Goal: Information Seeking & Learning: Learn about a topic

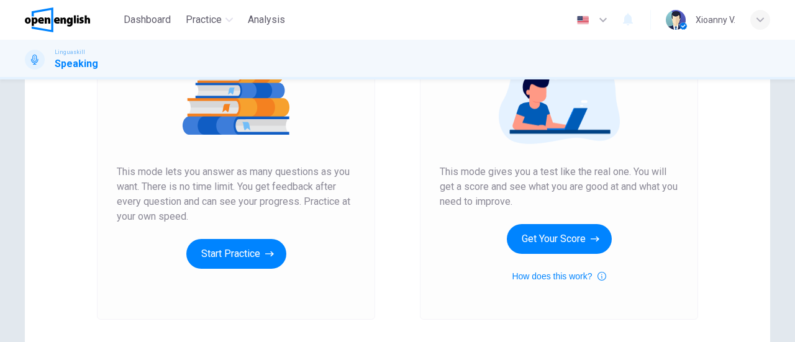
scroll to position [186, 0]
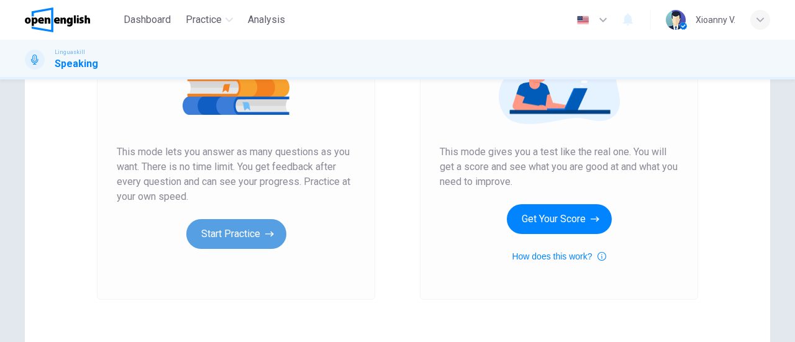
click at [260, 232] on button "Start Practice" at bounding box center [236, 234] width 100 height 30
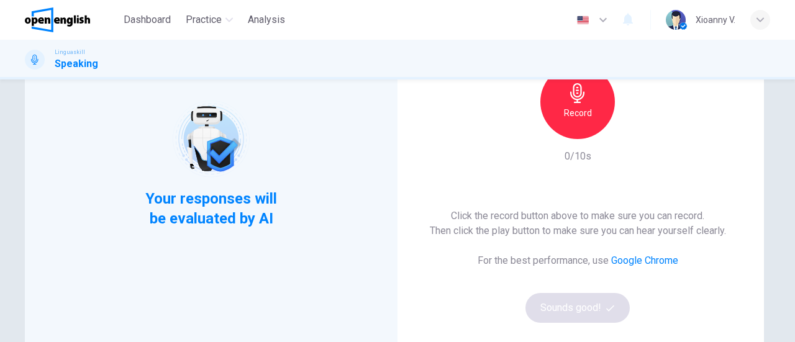
scroll to position [62, 0]
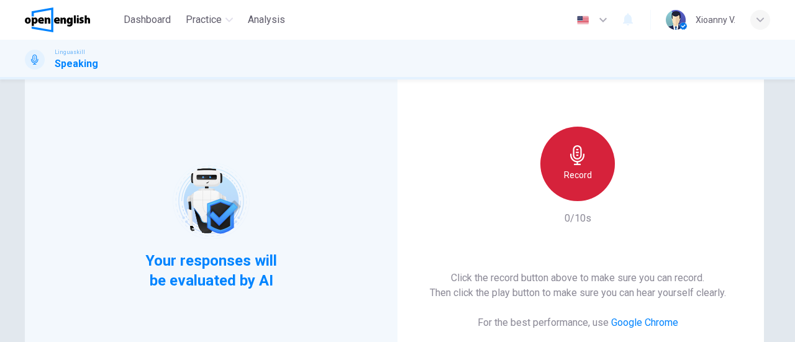
click at [569, 170] on h6 "Record" at bounding box center [578, 175] width 28 height 15
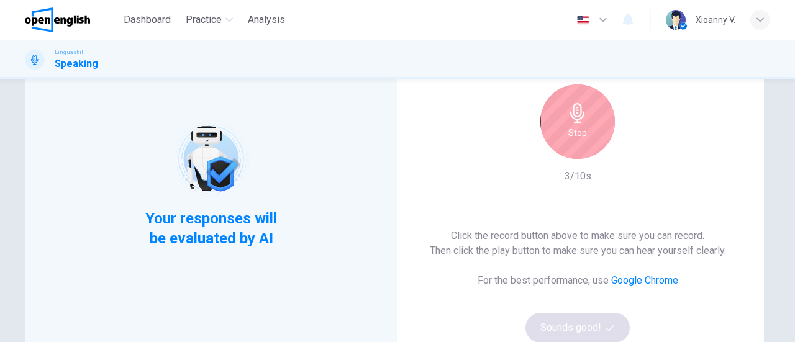
scroll to position [124, 0]
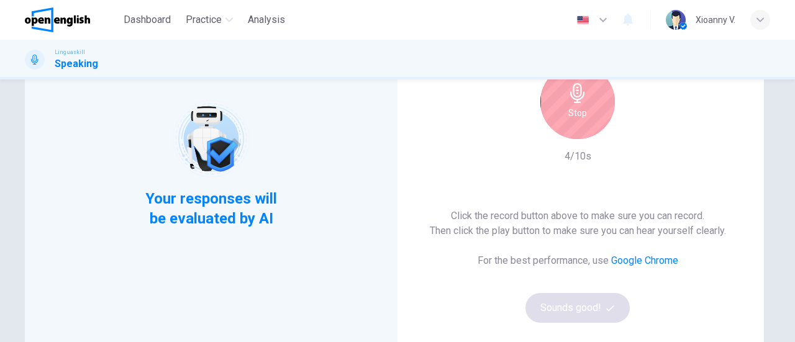
click at [581, 116] on h6 "Stop" at bounding box center [577, 113] width 19 height 15
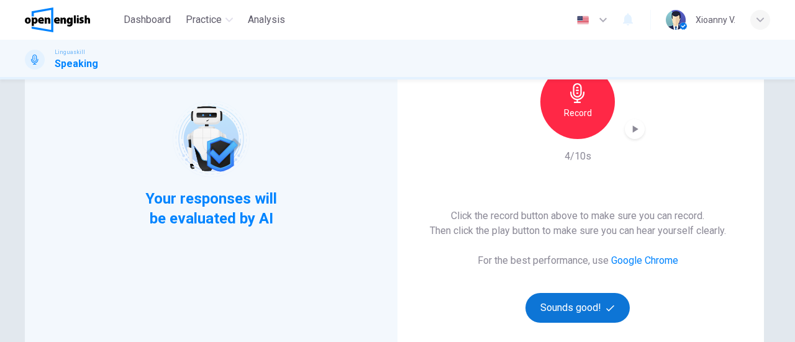
click at [587, 304] on button "Sounds good!" at bounding box center [577, 308] width 104 height 30
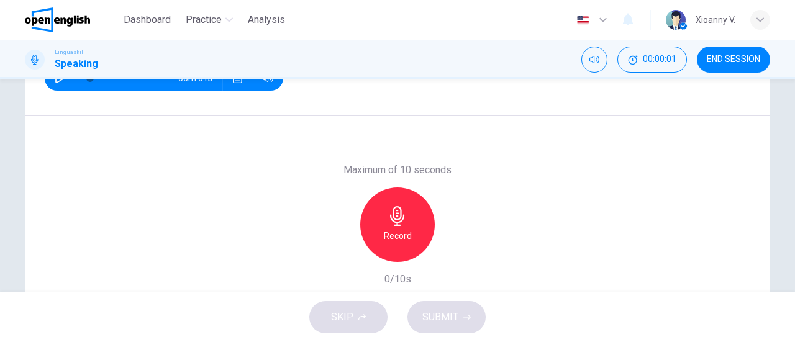
scroll to position [186, 0]
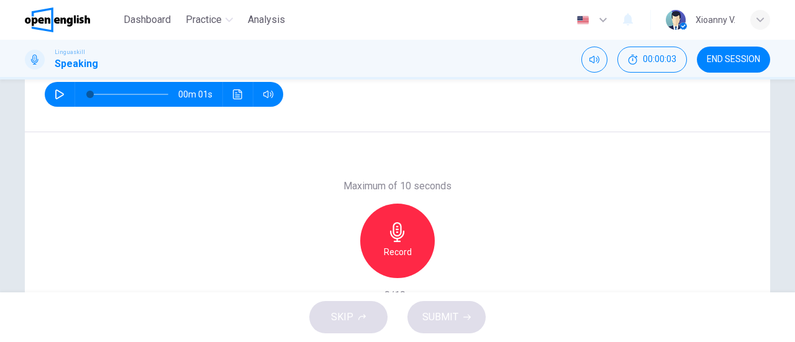
click at [56, 88] on button "button" at bounding box center [60, 94] width 20 height 25
click at [405, 233] on div "Record" at bounding box center [397, 241] width 75 height 75
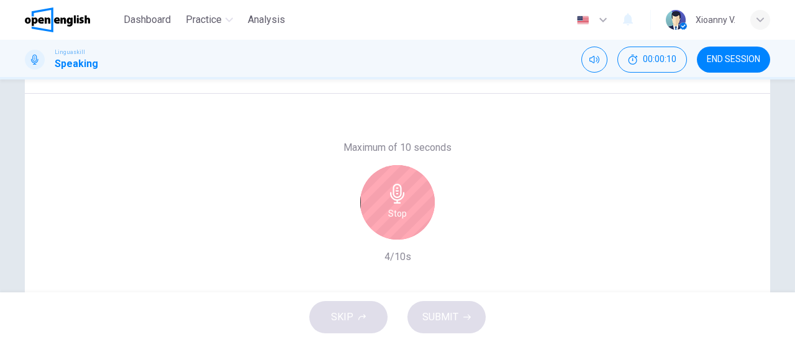
scroll to position [206, 0]
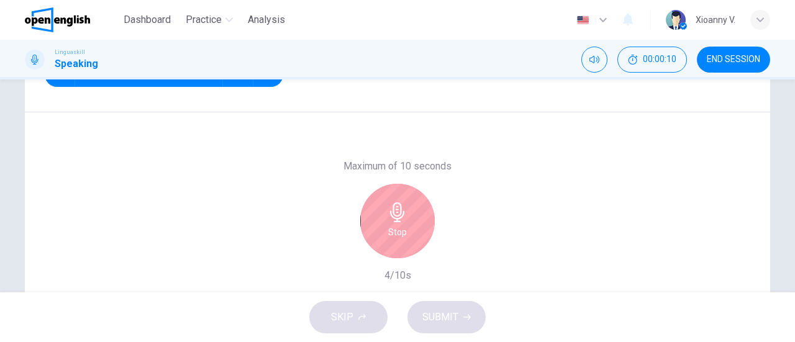
click at [397, 199] on div "Stop" at bounding box center [397, 221] width 75 height 75
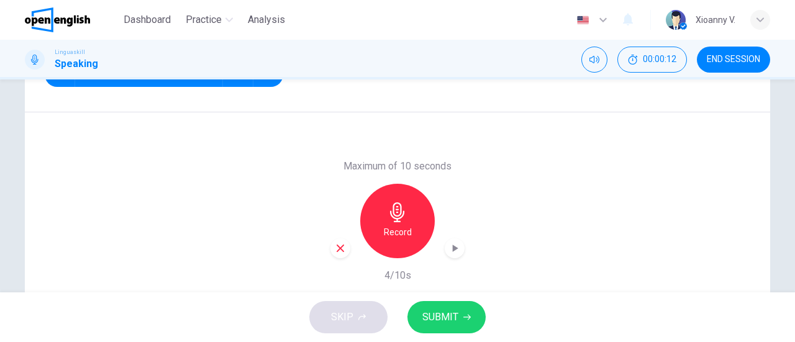
click at [455, 315] on span "SUBMIT" at bounding box center [440, 317] width 36 height 17
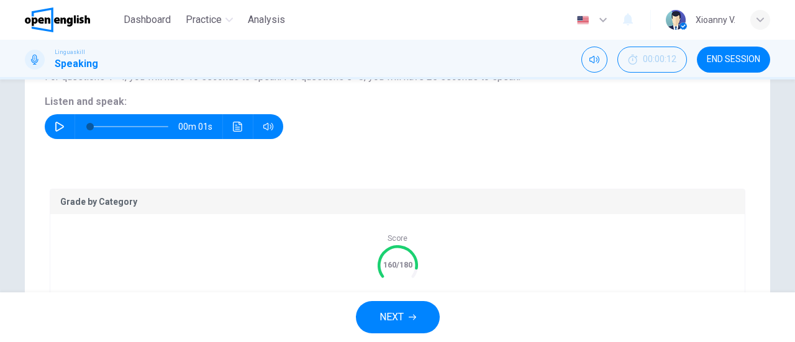
scroll to position [126, 0]
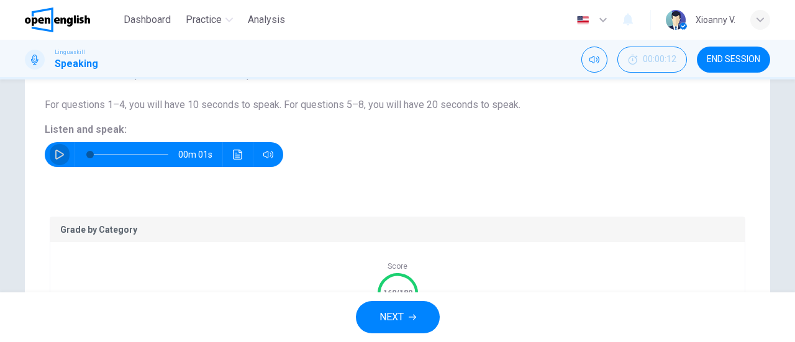
click at [56, 152] on icon "button" at bounding box center [60, 155] width 10 height 10
type input "*"
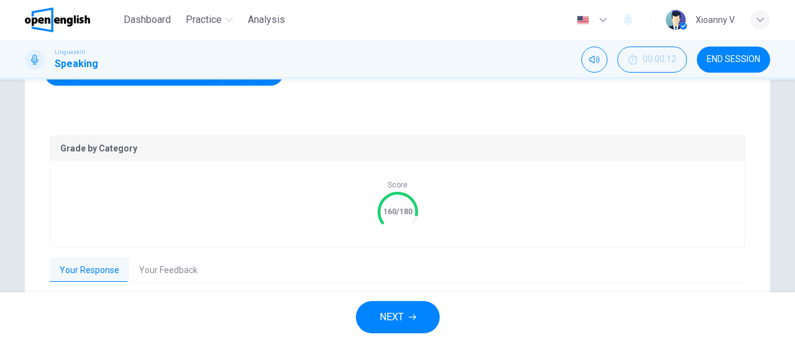
scroll to position [188, 0]
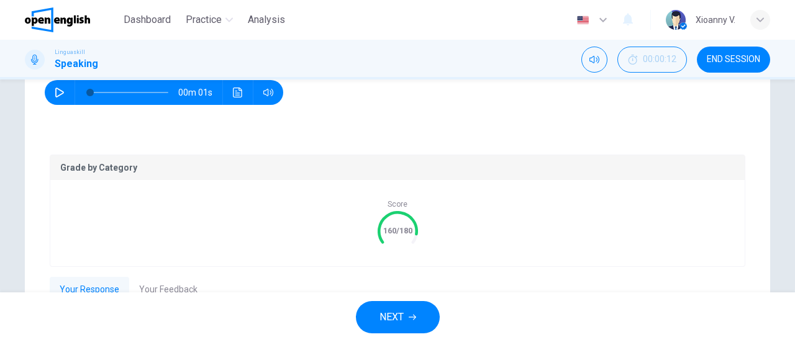
click at [116, 191] on div "Score 160/180" at bounding box center [397, 223] width 694 height 86
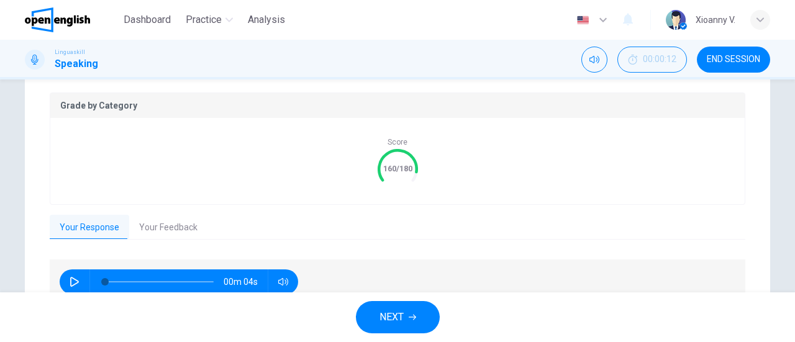
scroll to position [312, 0]
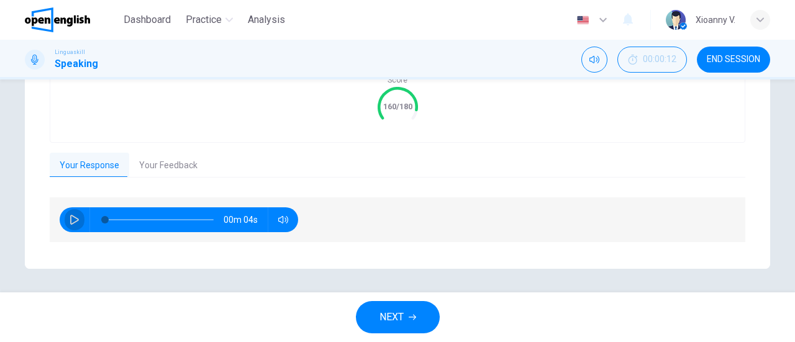
click at [70, 217] on icon "button" at bounding box center [75, 220] width 10 height 10
type input "*"
click at [87, 163] on button "Your Response" at bounding box center [89, 166] width 79 height 26
click at [158, 176] on button "Your Feedback" at bounding box center [168, 166] width 78 height 26
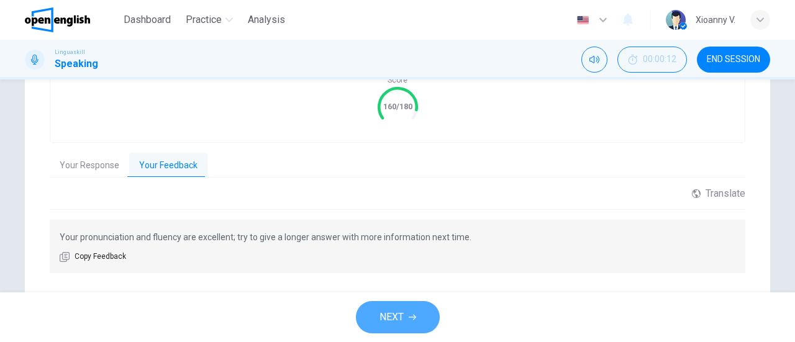
click at [401, 315] on span "NEXT" at bounding box center [391, 317] width 24 height 17
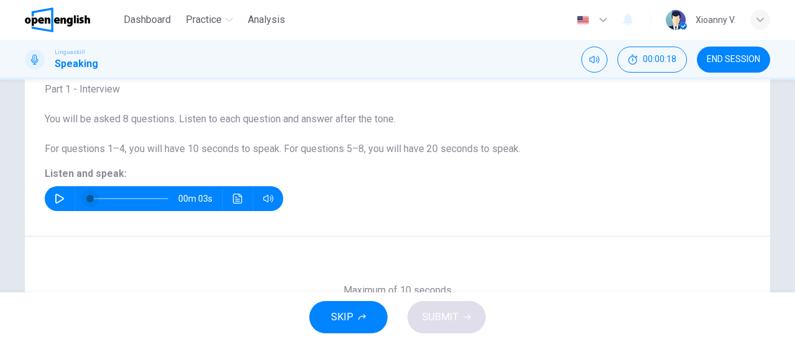
scroll to position [144, 0]
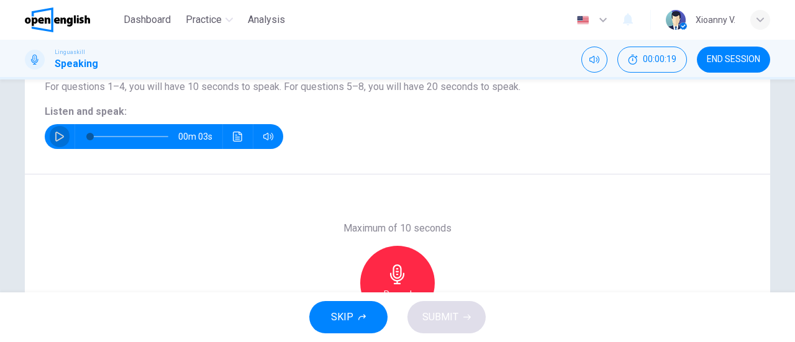
click at [56, 132] on icon "button" at bounding box center [60, 137] width 10 height 10
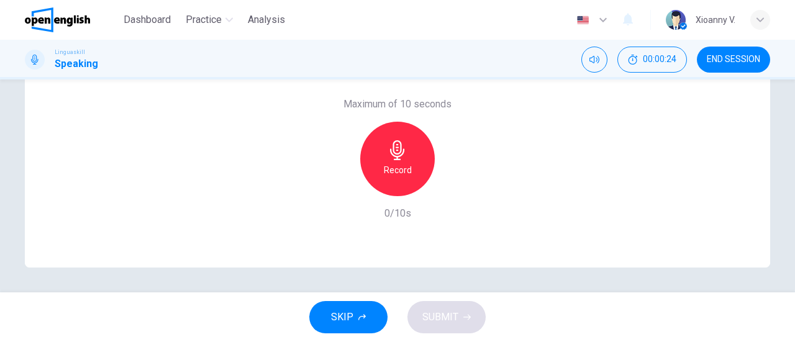
scroll to position [206, 0]
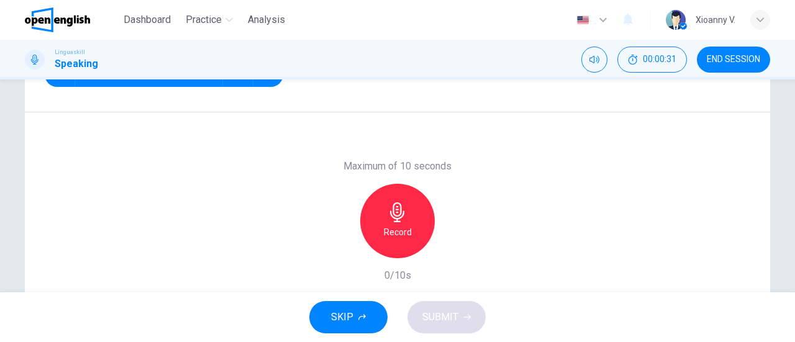
click at [395, 213] on icon "button" at bounding box center [397, 212] width 20 height 20
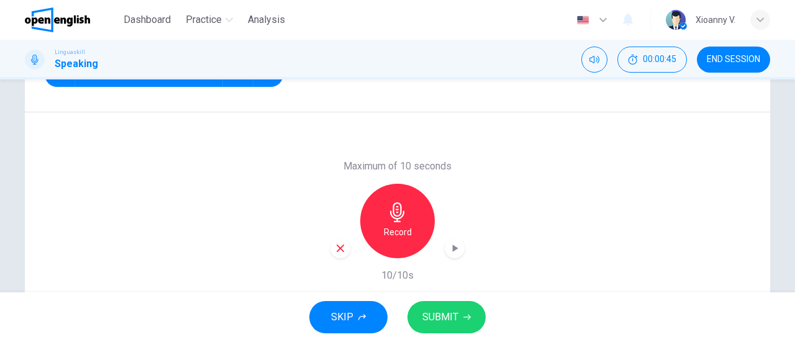
click at [392, 206] on icon "button" at bounding box center [397, 212] width 20 height 20
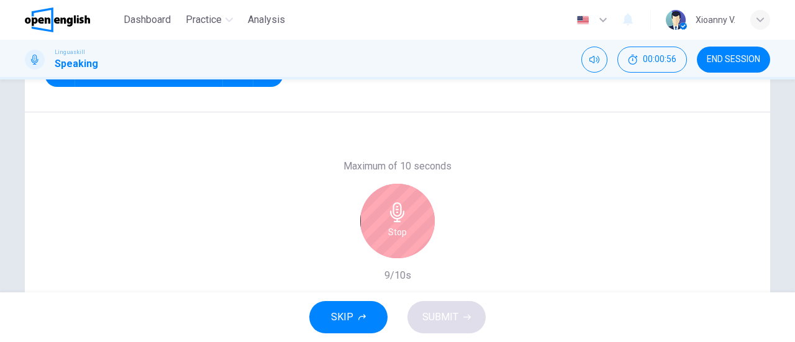
click at [404, 228] on div "Stop" at bounding box center [397, 221] width 75 height 75
click at [400, 224] on div "Stop" at bounding box center [397, 221] width 75 height 75
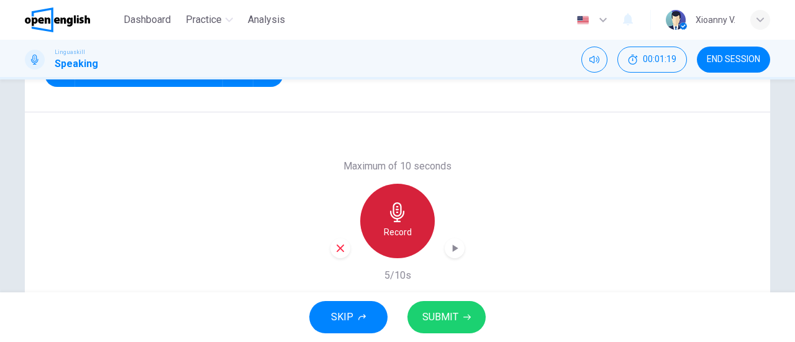
click at [395, 215] on icon "button" at bounding box center [397, 212] width 20 height 20
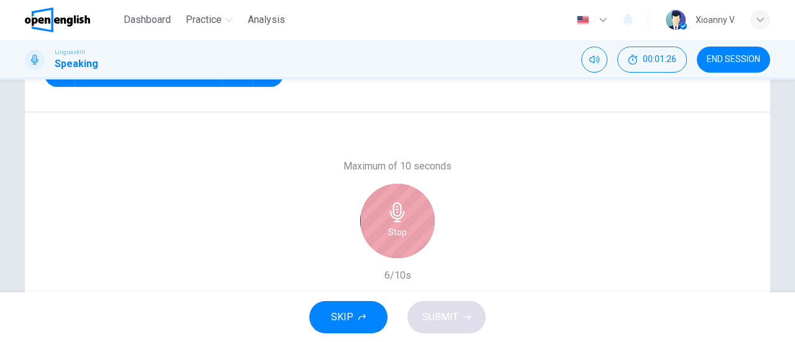
click at [395, 215] on icon "button" at bounding box center [397, 212] width 20 height 20
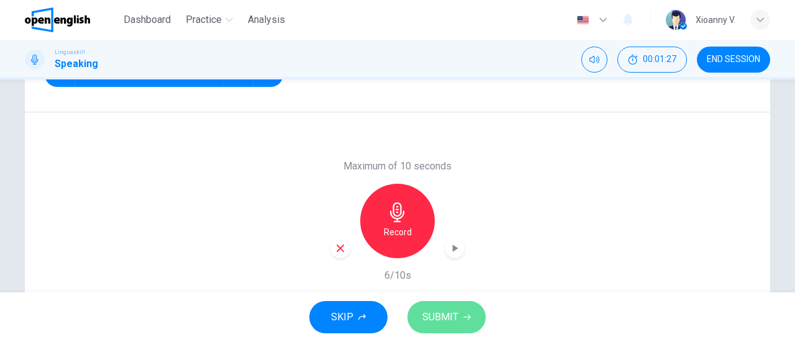
click at [466, 321] on icon "button" at bounding box center [466, 317] width 7 height 7
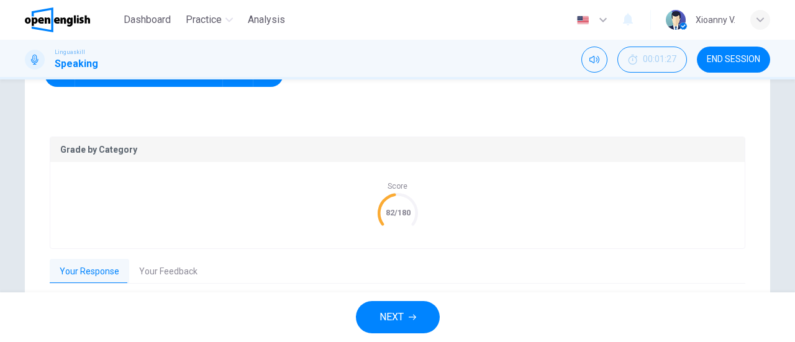
scroll to position [268, 0]
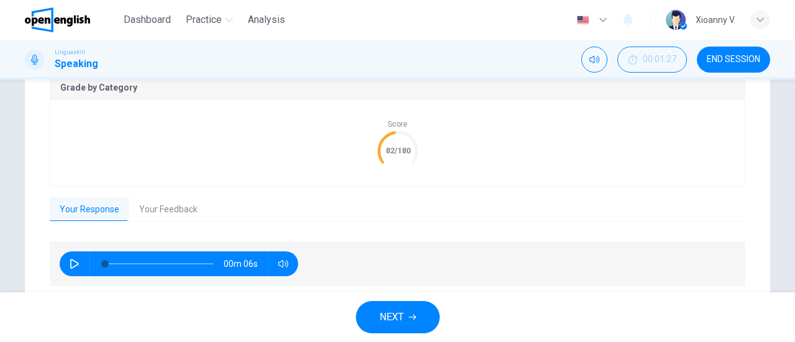
click at [407, 317] on button "NEXT" at bounding box center [398, 317] width 84 height 32
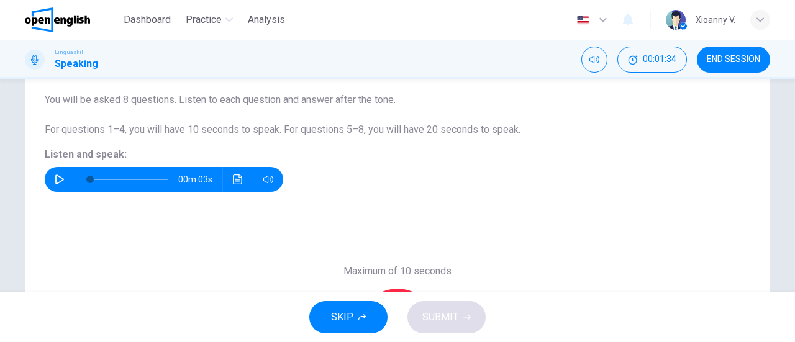
scroll to position [82, 0]
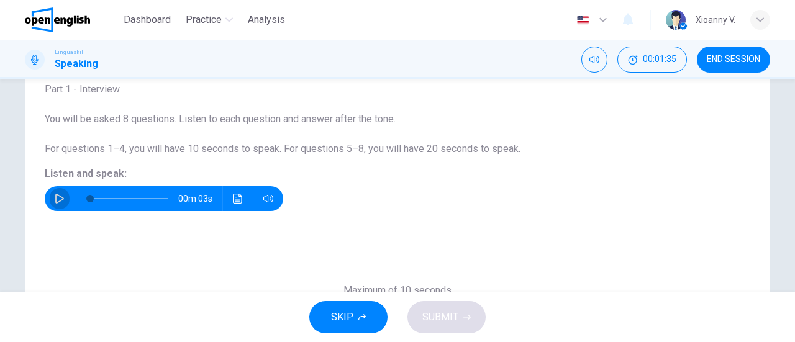
click at [55, 197] on icon "button" at bounding box center [60, 199] width 10 height 10
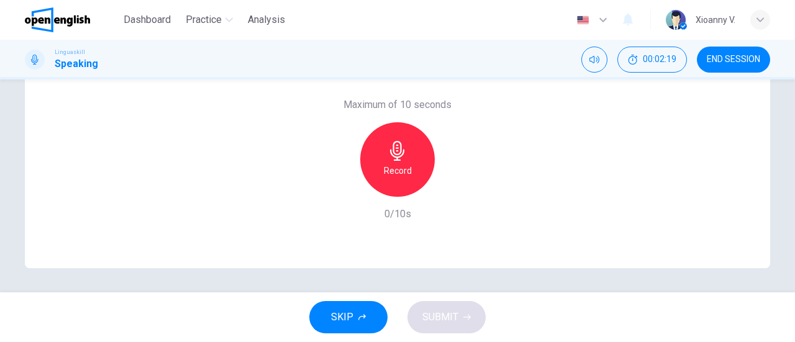
scroll to position [268, 0]
click at [406, 163] on h6 "Record" at bounding box center [398, 170] width 28 height 15
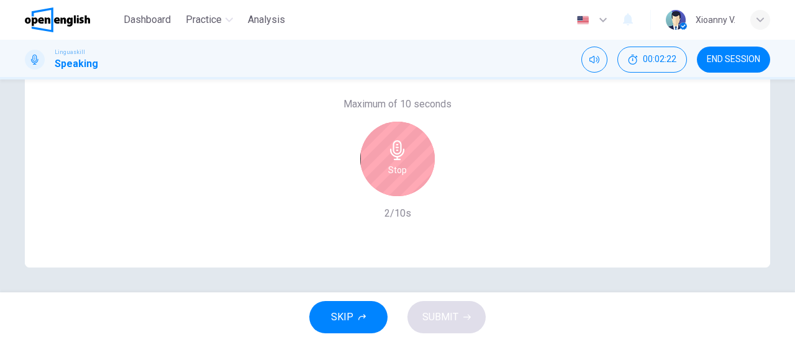
click at [388, 164] on h6 "Stop" at bounding box center [397, 170] width 19 height 15
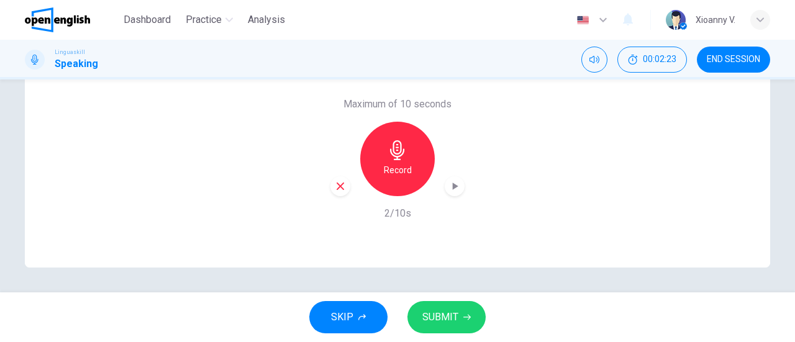
click at [446, 321] on span "SUBMIT" at bounding box center [440, 317] width 36 height 17
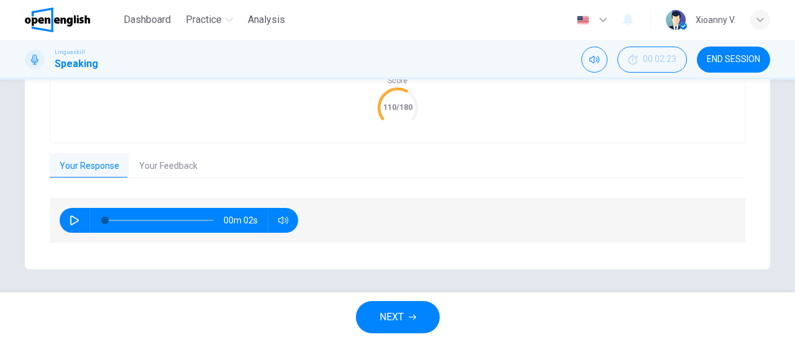
scroll to position [312, 0]
click at [394, 320] on span "NEXT" at bounding box center [391, 317] width 24 height 17
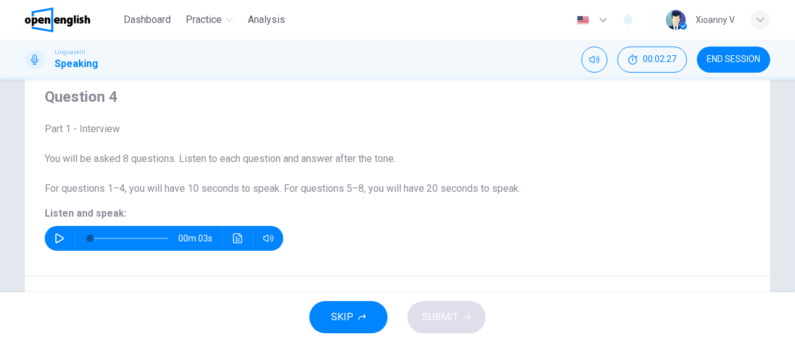
scroll to position [62, 0]
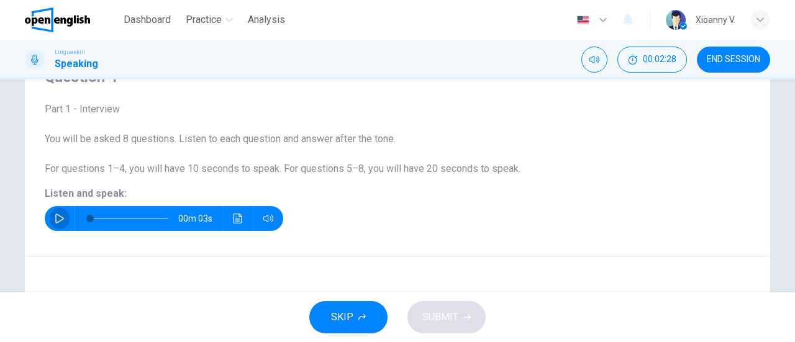
click at [55, 219] on icon "button" at bounding box center [60, 219] width 10 height 10
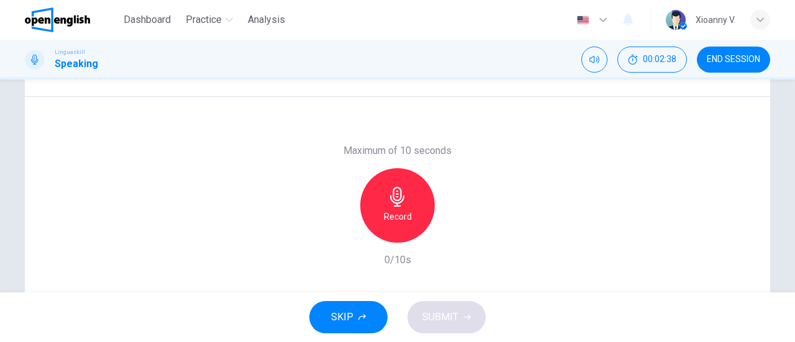
scroll to position [248, 0]
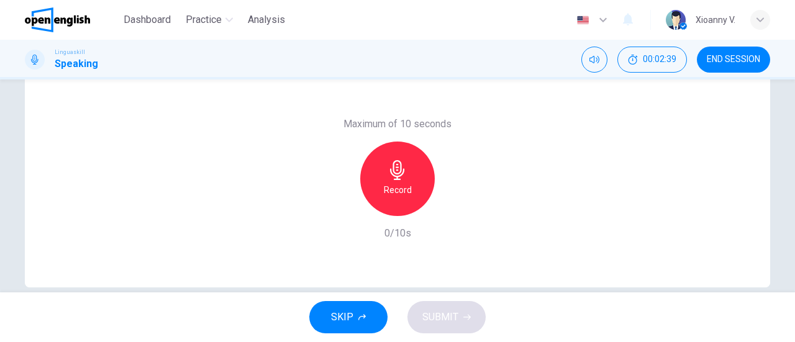
click at [396, 179] on icon "button" at bounding box center [397, 170] width 14 height 20
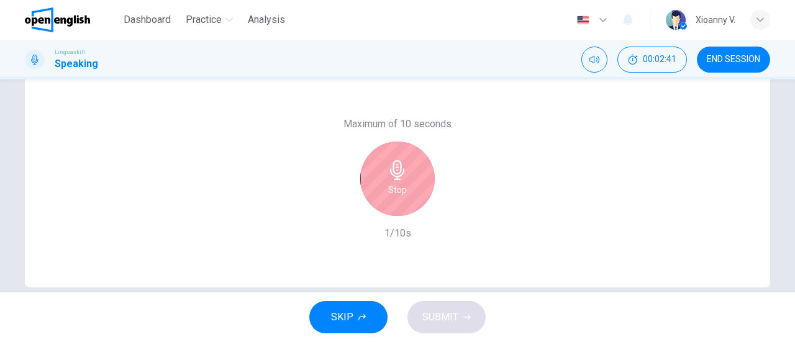
click at [399, 192] on h6 "Stop" at bounding box center [397, 190] width 19 height 15
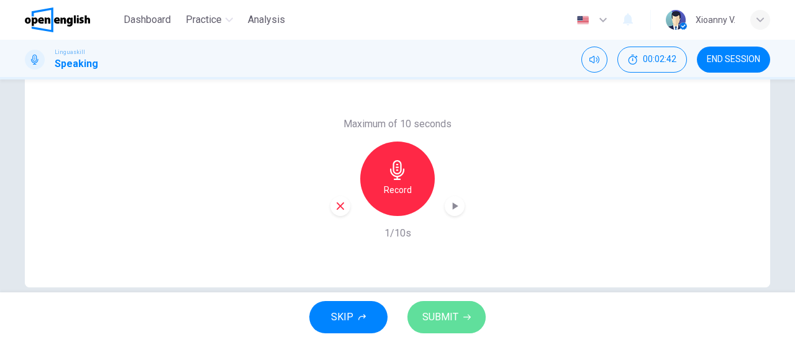
click at [448, 314] on span "SUBMIT" at bounding box center [440, 317] width 36 height 17
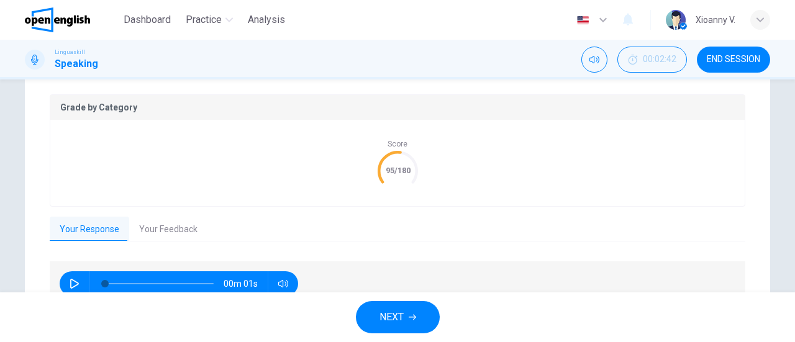
click at [400, 319] on span "NEXT" at bounding box center [391, 317] width 24 height 17
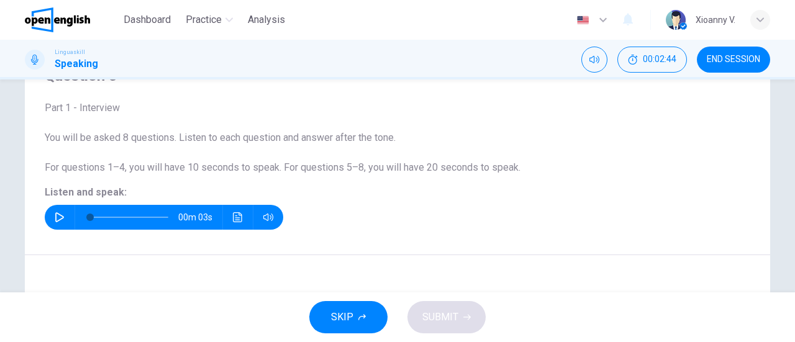
scroll to position [124, 0]
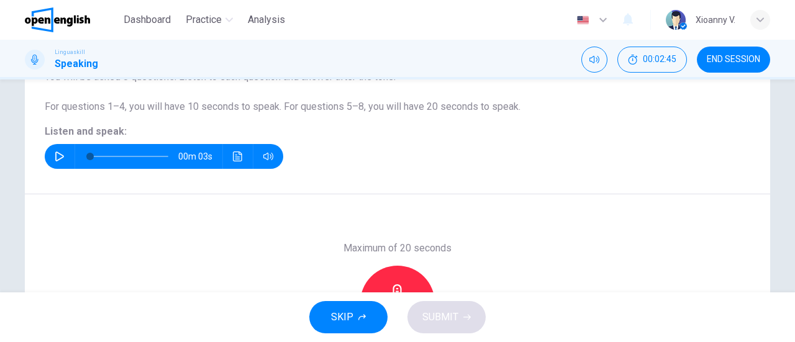
click at [55, 156] on icon "button" at bounding box center [60, 156] width 10 height 10
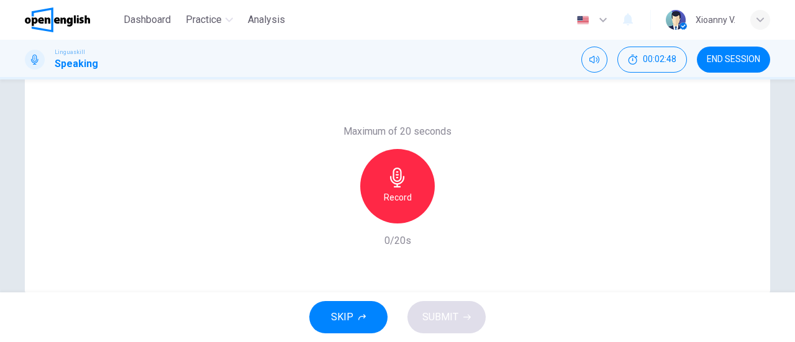
scroll to position [248, 0]
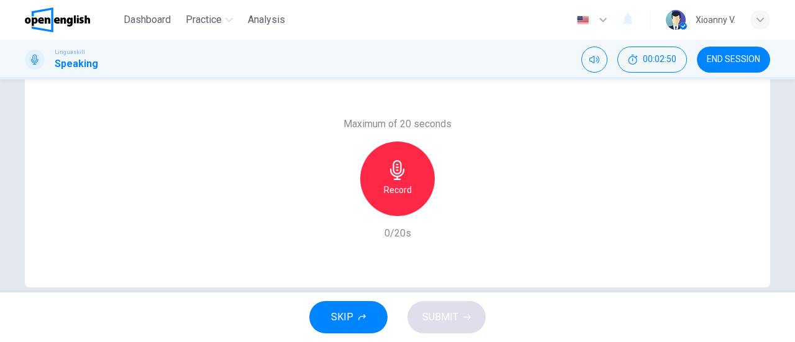
click at [394, 181] on div "Record" at bounding box center [397, 179] width 75 height 75
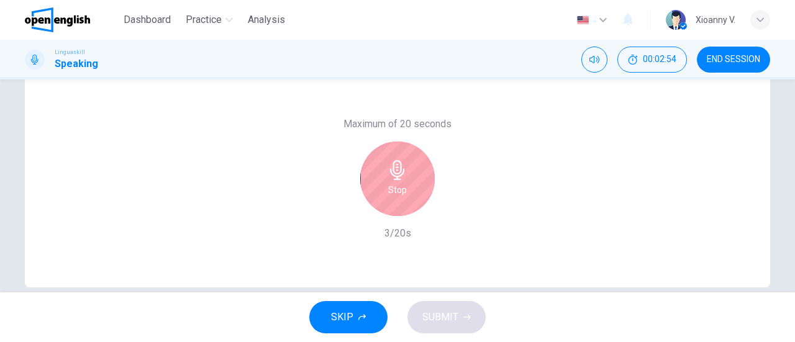
click at [392, 189] on h6 "Stop" at bounding box center [397, 190] width 19 height 15
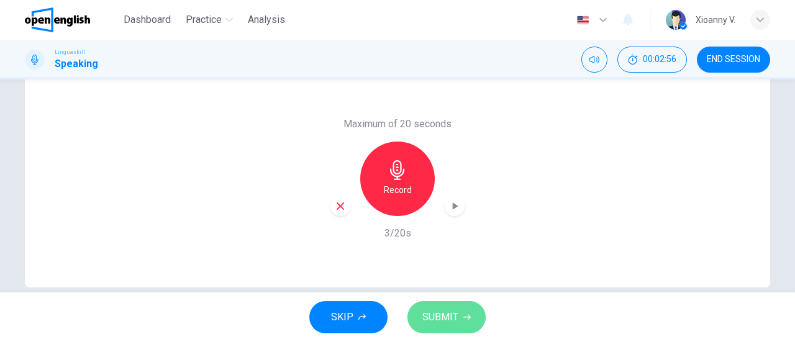
click at [445, 314] on span "SUBMIT" at bounding box center [440, 317] width 36 height 17
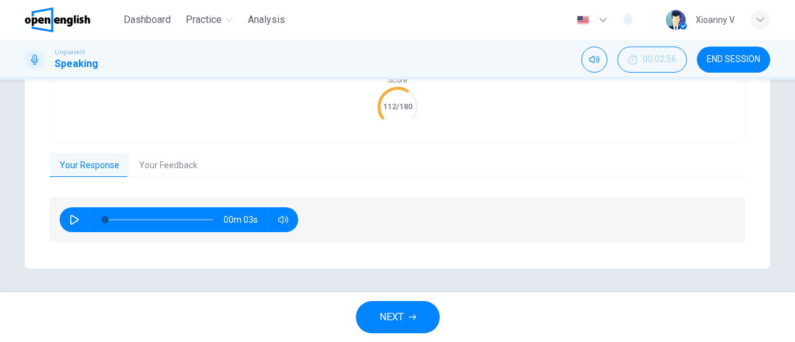
click at [406, 312] on button "NEXT" at bounding box center [398, 317] width 84 height 32
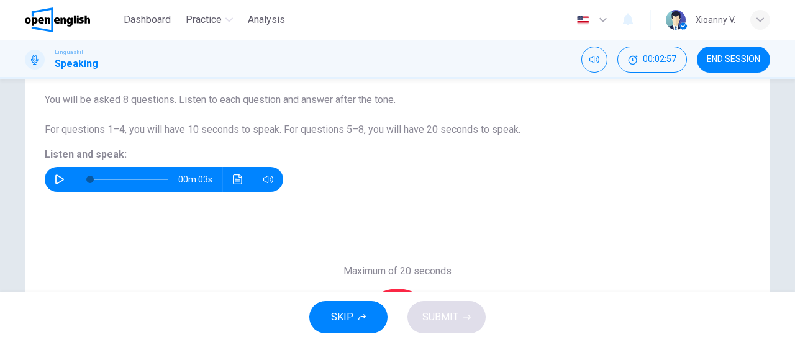
scroll to position [82, 0]
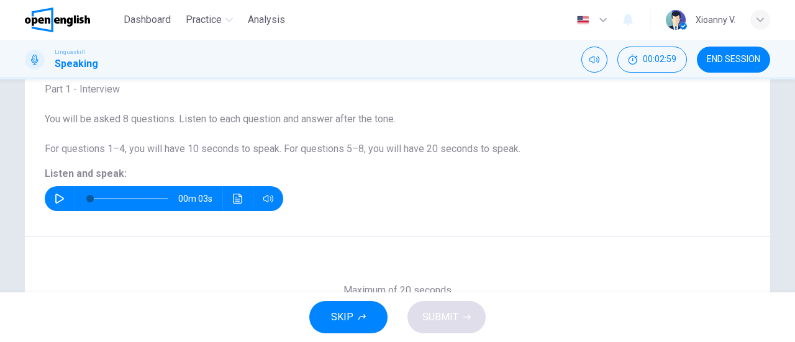
click at [56, 194] on icon "button" at bounding box center [60, 199] width 10 height 10
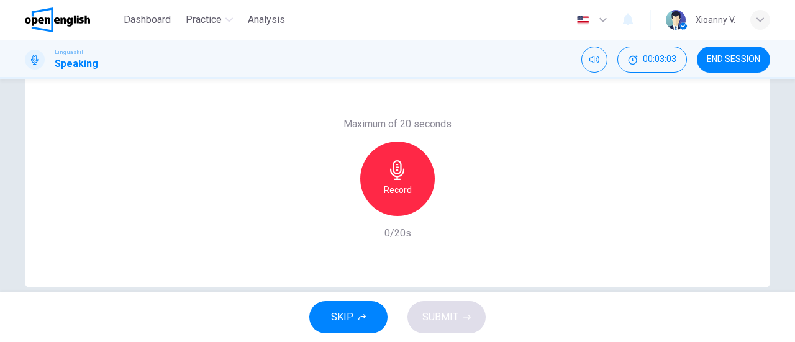
scroll to position [268, 0]
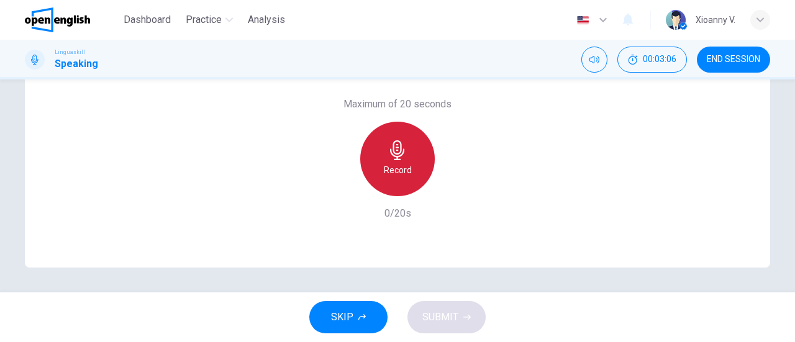
click at [397, 161] on div "Record" at bounding box center [397, 159] width 75 height 75
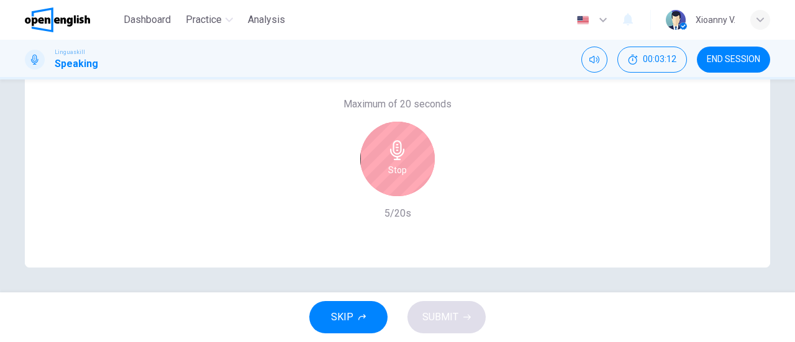
click at [389, 169] on h6 "Stop" at bounding box center [397, 170] width 19 height 15
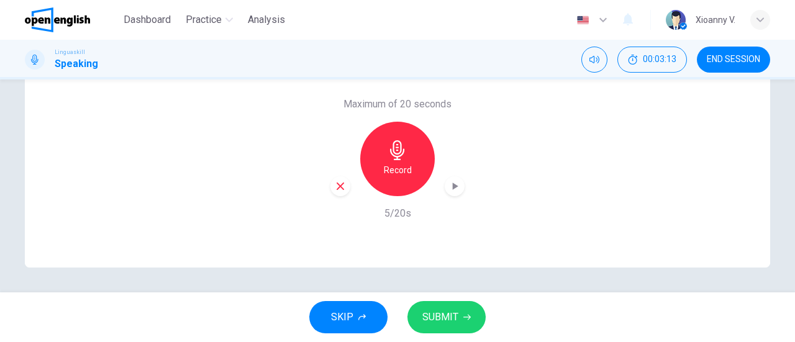
click at [389, 158] on icon "button" at bounding box center [397, 150] width 20 height 20
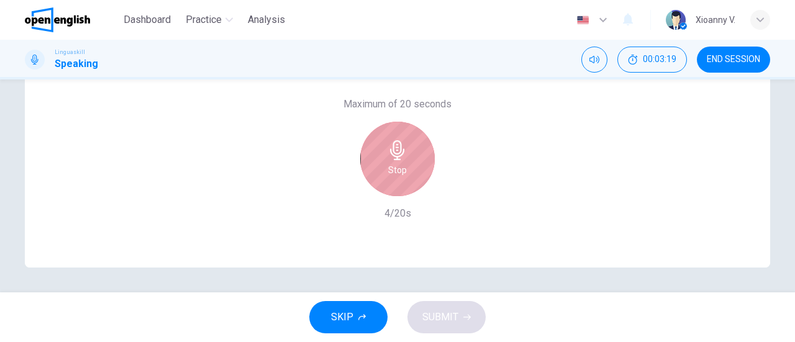
click at [396, 161] on div "Stop" at bounding box center [397, 159] width 75 height 75
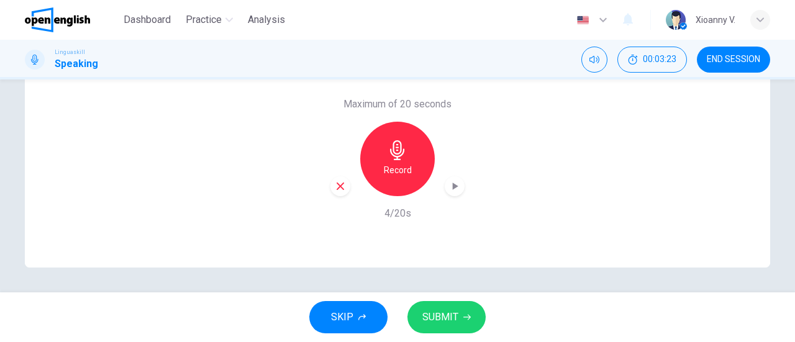
click at [449, 317] on span "SUBMIT" at bounding box center [440, 317] width 36 height 17
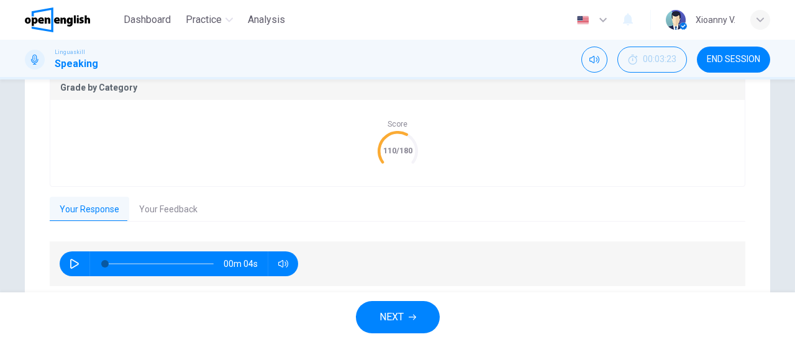
click at [395, 314] on span "NEXT" at bounding box center [391, 317] width 24 height 17
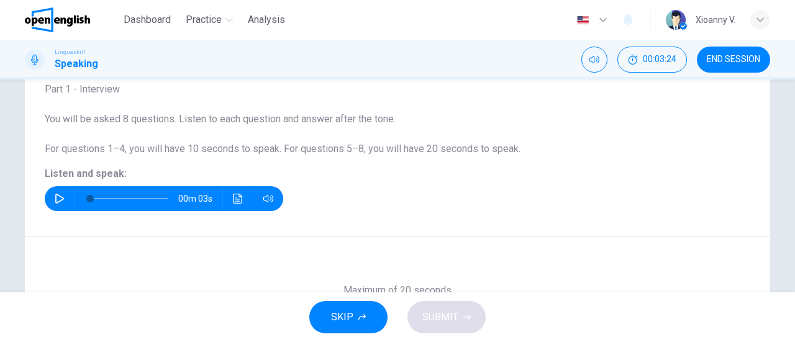
scroll to position [82, 0]
click at [55, 194] on icon "button" at bounding box center [59, 199] width 9 height 10
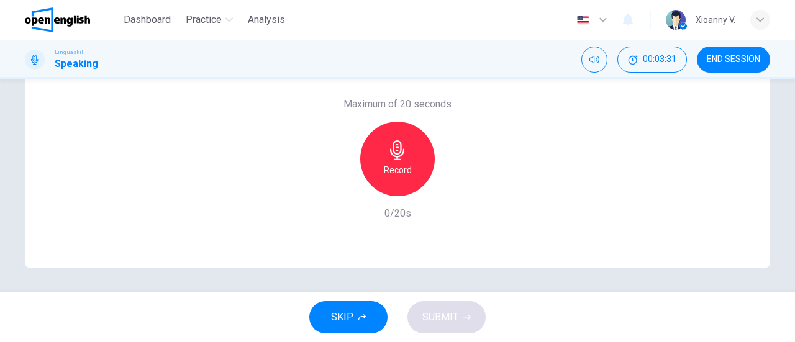
scroll to position [206, 0]
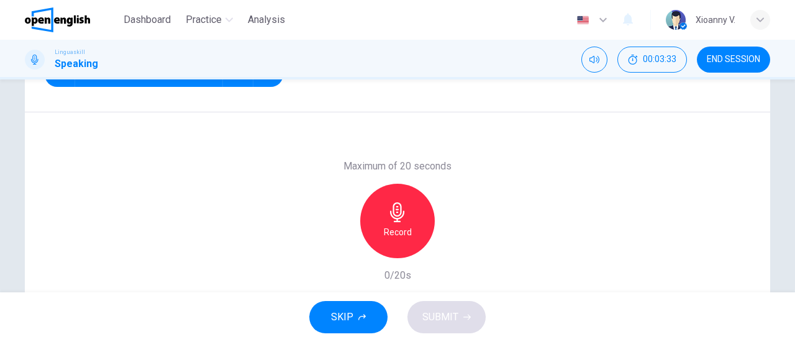
click at [400, 217] on icon "button" at bounding box center [397, 212] width 20 height 20
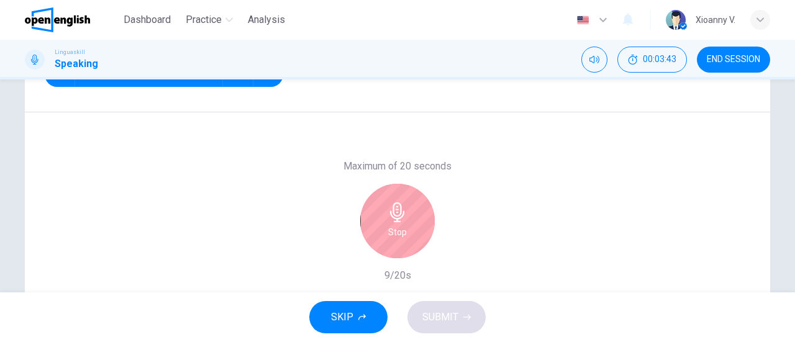
click at [395, 216] on icon "button" at bounding box center [397, 212] width 14 height 20
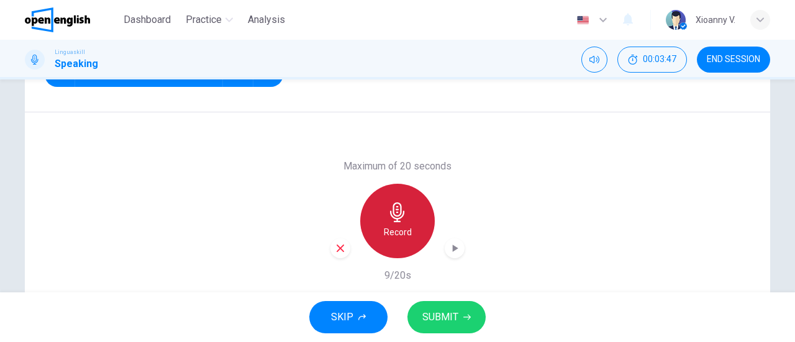
click at [392, 222] on icon "button" at bounding box center [397, 212] width 14 height 20
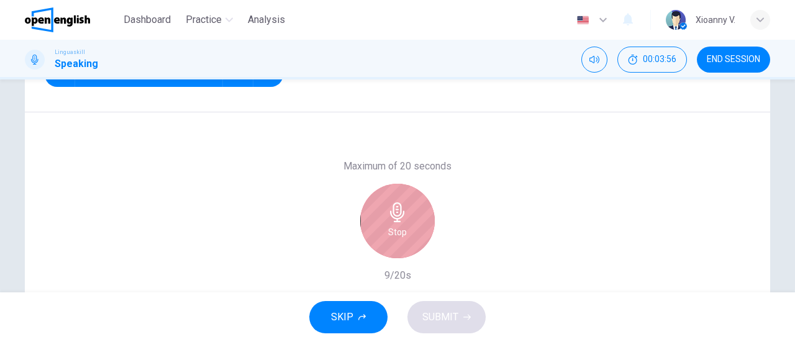
click at [394, 220] on icon "button" at bounding box center [397, 212] width 14 height 20
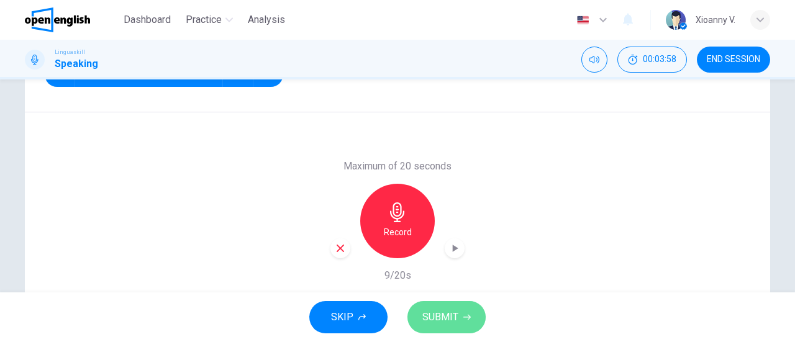
click at [453, 316] on span "SUBMIT" at bounding box center [440, 317] width 36 height 17
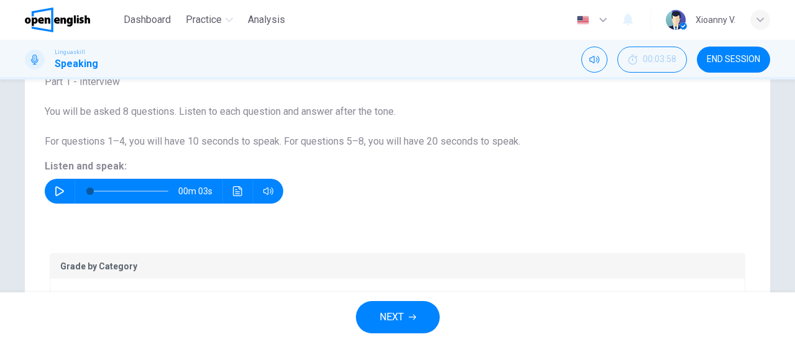
scroll to position [64, 0]
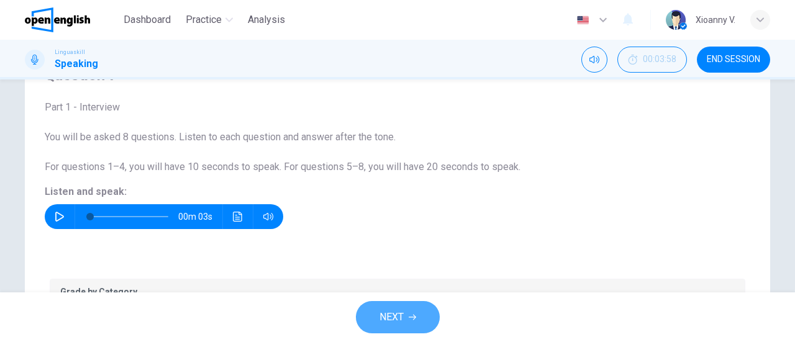
click at [395, 318] on span "NEXT" at bounding box center [391, 317] width 24 height 17
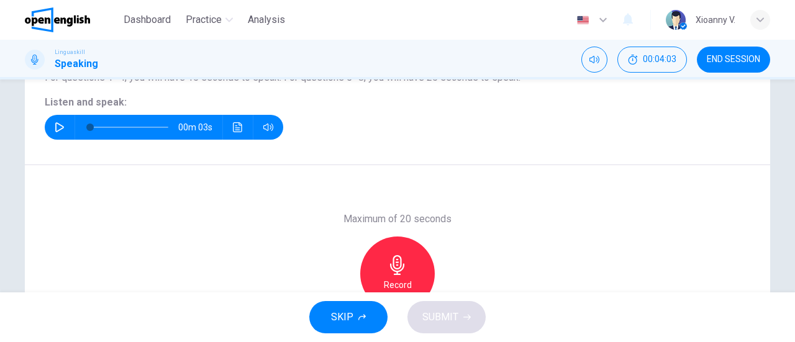
scroll to position [144, 0]
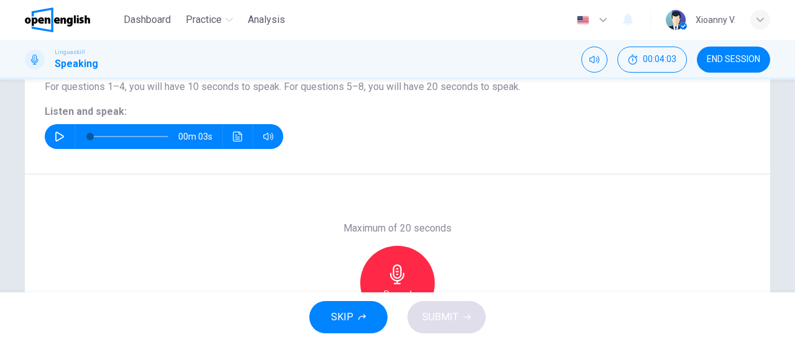
click at [55, 132] on icon "button" at bounding box center [60, 137] width 10 height 10
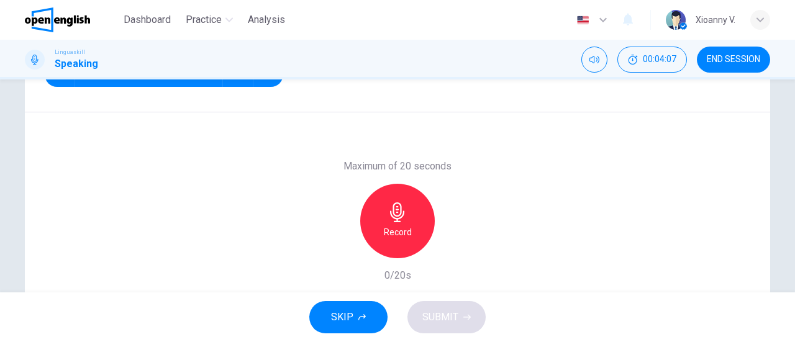
type input "*"
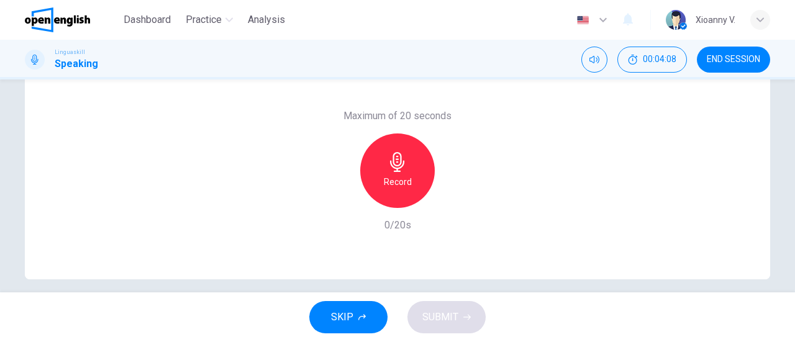
scroll to position [268, 0]
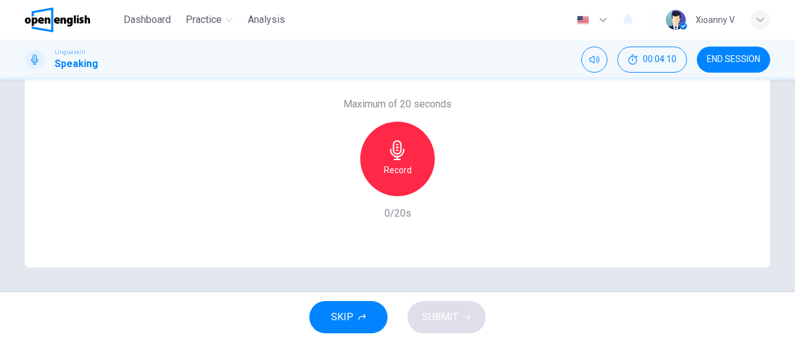
click at [400, 165] on h6 "Record" at bounding box center [398, 170] width 28 height 15
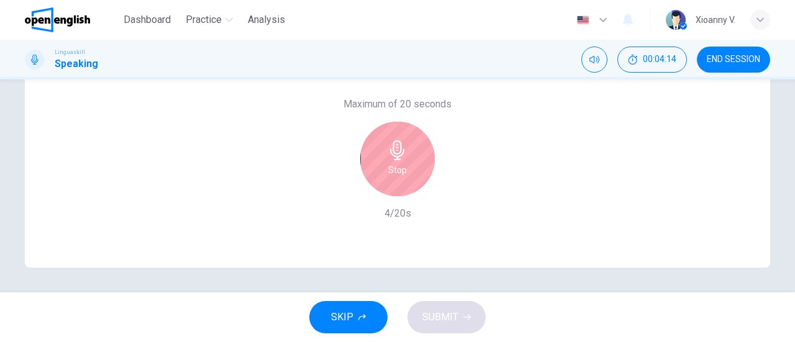
click at [389, 150] on icon "button" at bounding box center [397, 150] width 20 height 20
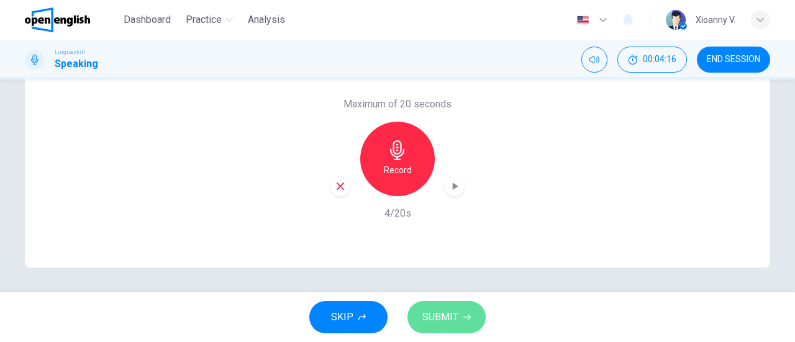
click at [457, 321] on span "SUBMIT" at bounding box center [440, 317] width 36 height 17
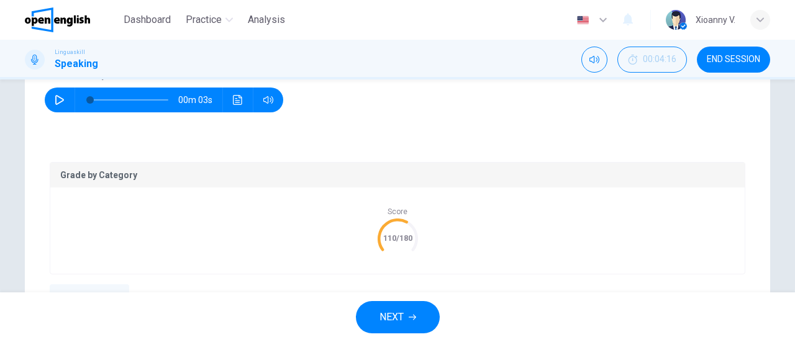
scroll to position [186, 0]
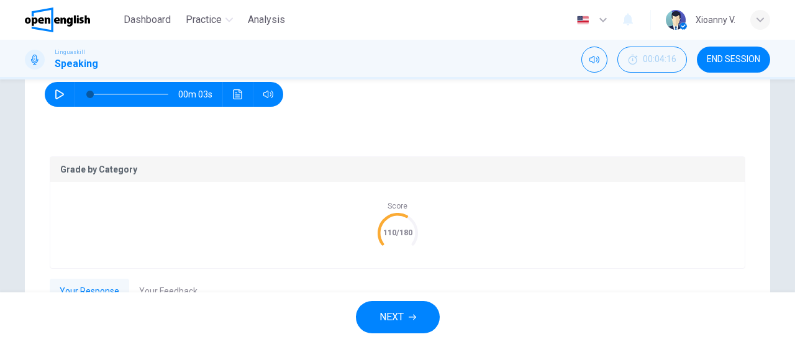
click at [404, 317] on button "NEXT" at bounding box center [398, 317] width 84 height 32
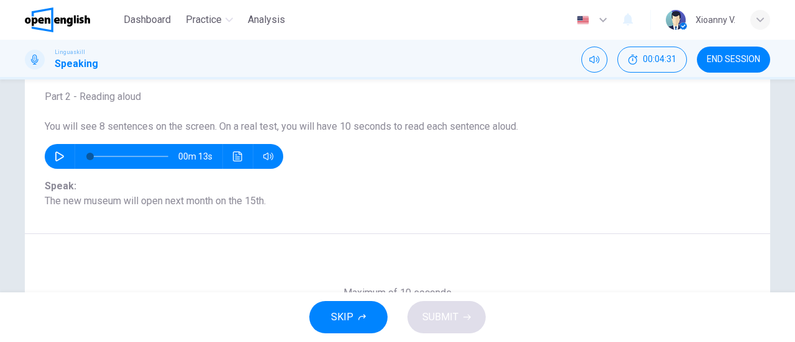
scroll to position [124, 0]
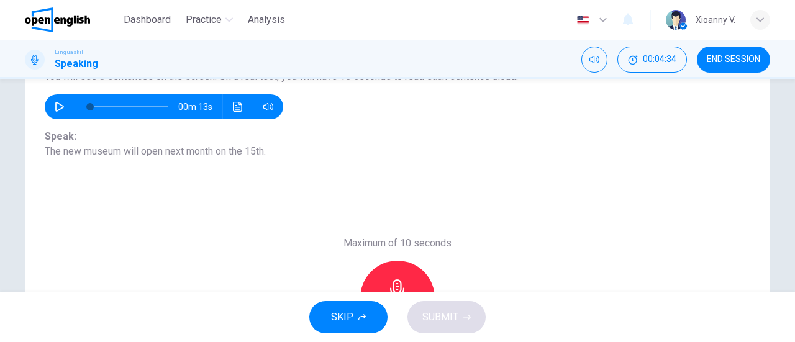
click at [57, 107] on icon "button" at bounding box center [60, 107] width 10 height 10
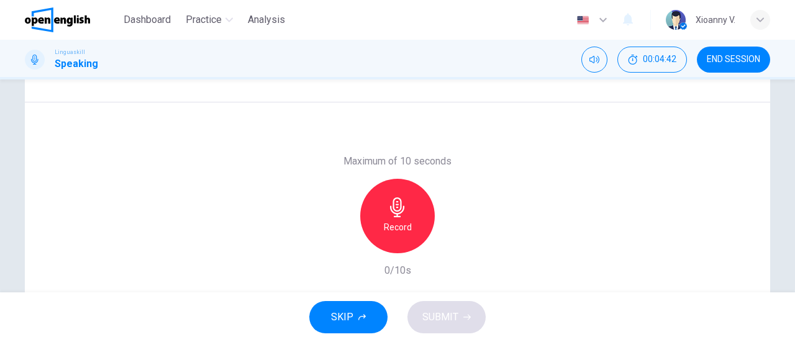
scroll to position [144, 0]
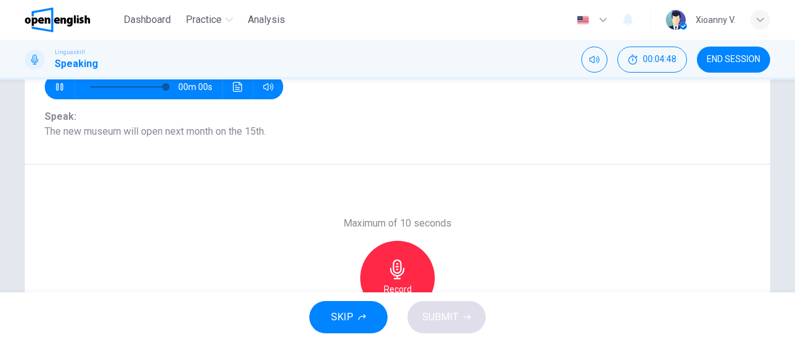
type input "*"
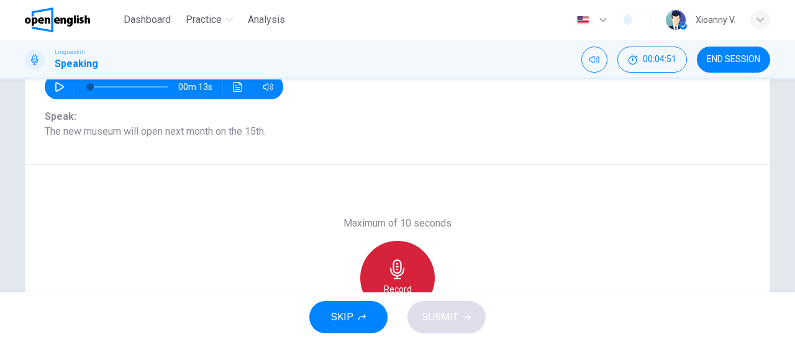
click at [397, 260] on icon "button" at bounding box center [397, 270] width 20 height 20
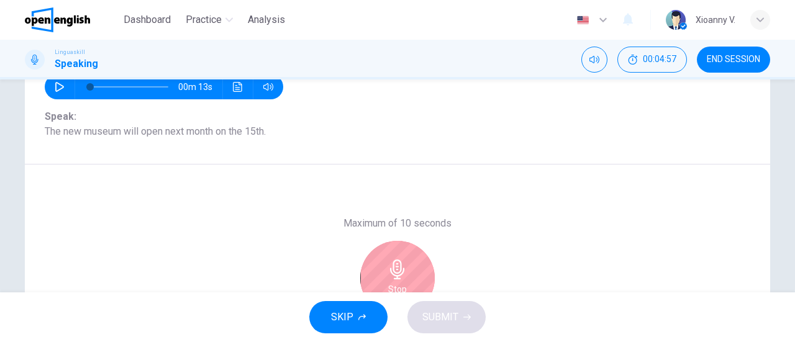
click at [397, 260] on icon "button" at bounding box center [397, 270] width 20 height 20
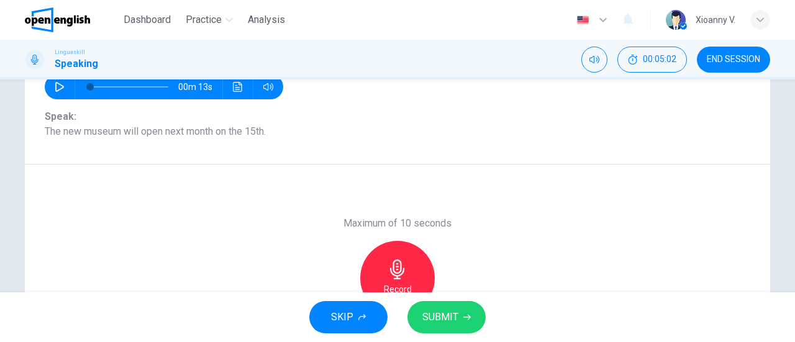
click at [392, 258] on div "Record" at bounding box center [397, 278] width 75 height 75
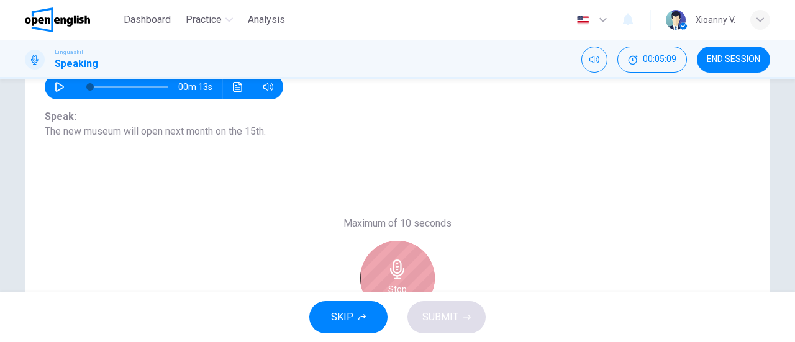
click at [391, 260] on icon "button" at bounding box center [397, 270] width 20 height 20
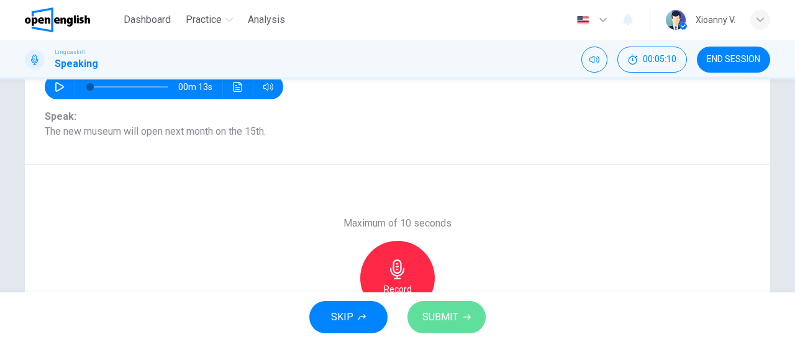
click at [437, 316] on span "SUBMIT" at bounding box center [440, 317] width 36 height 17
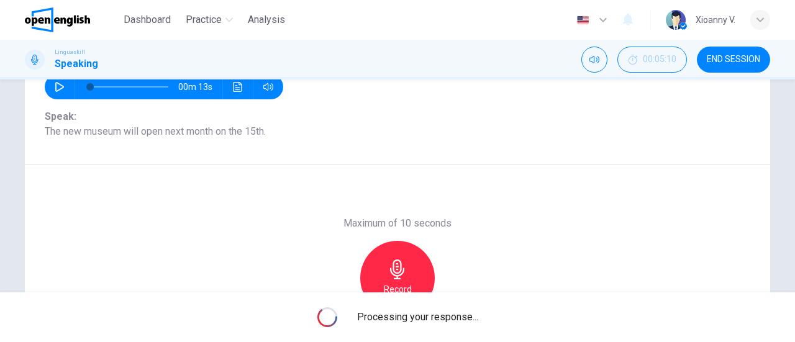
scroll to position [206, 0]
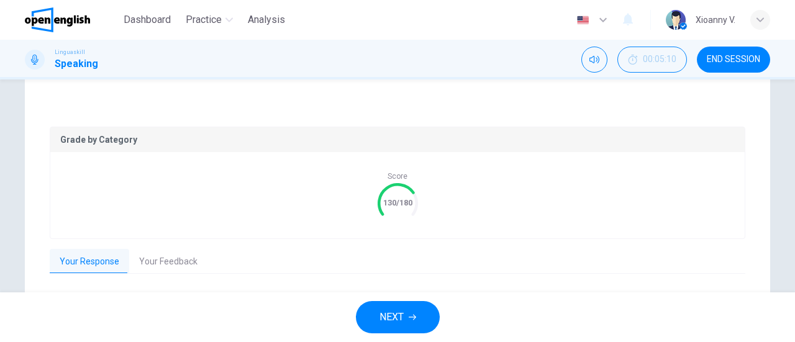
click at [399, 309] on span "NEXT" at bounding box center [391, 317] width 24 height 17
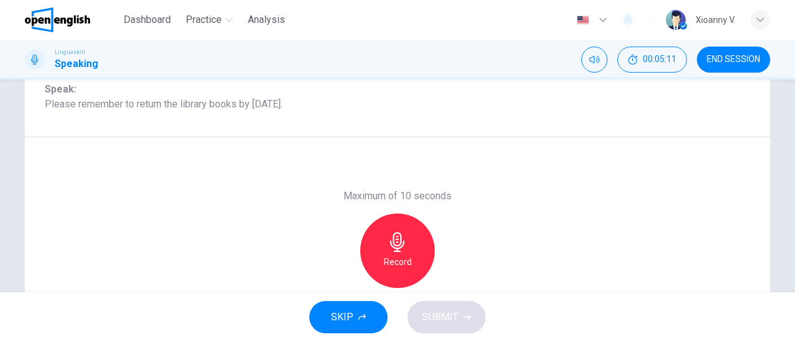
scroll to position [144, 0]
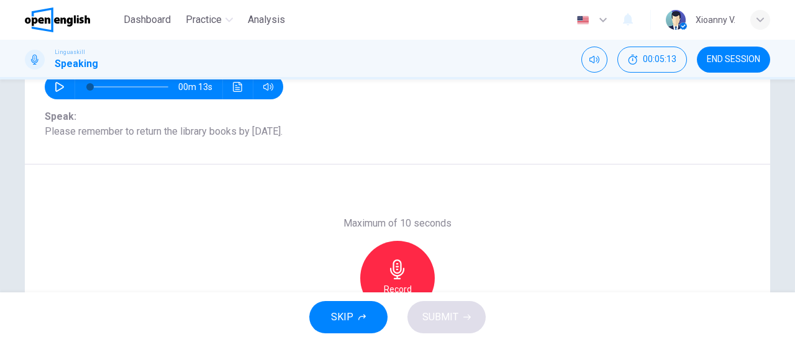
click at [398, 263] on icon "button" at bounding box center [397, 270] width 14 height 20
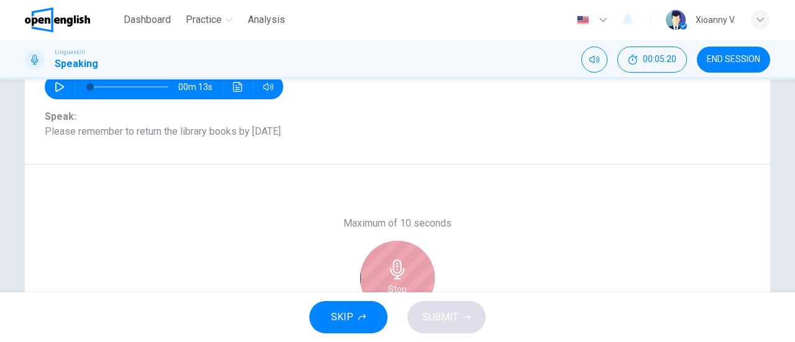
click at [399, 264] on icon "button" at bounding box center [397, 270] width 20 height 20
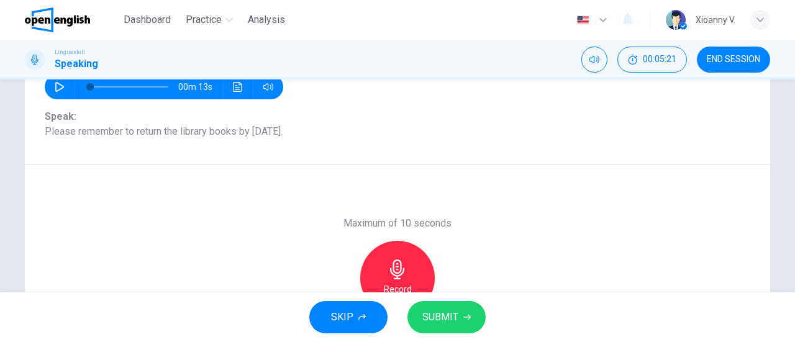
scroll to position [206, 0]
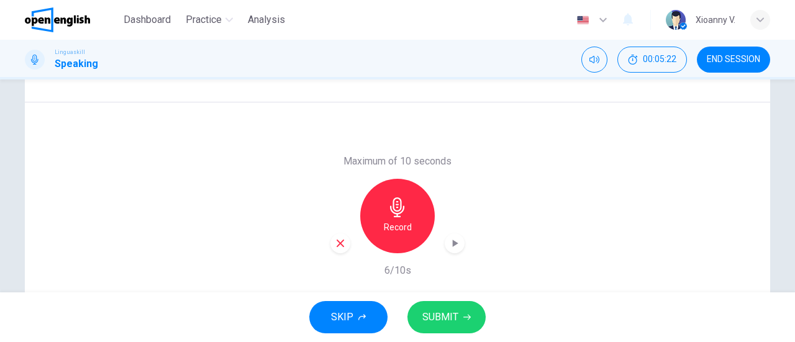
click at [449, 315] on span "SUBMIT" at bounding box center [440, 317] width 36 height 17
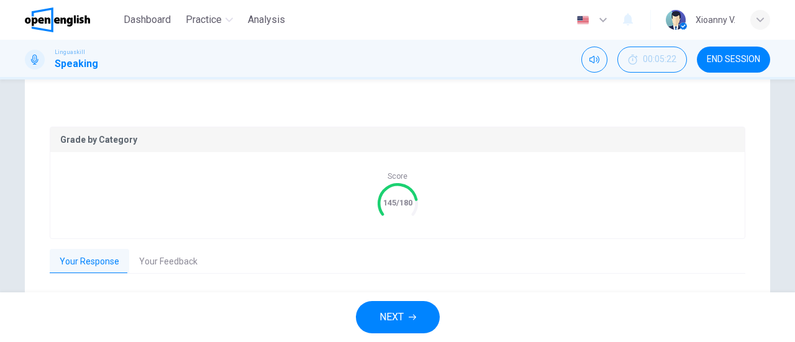
click at [394, 314] on span "NEXT" at bounding box center [391, 317] width 24 height 17
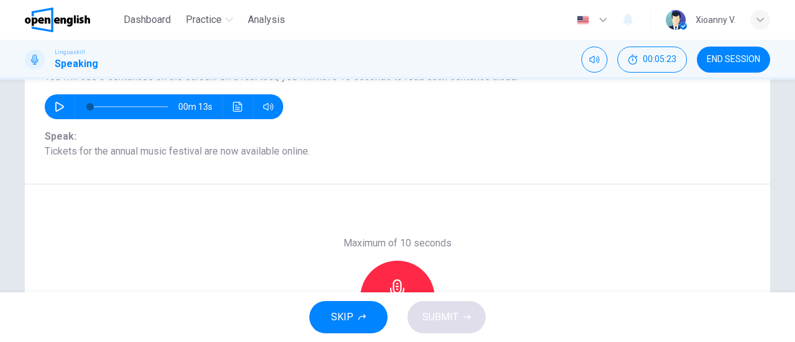
scroll to position [144, 0]
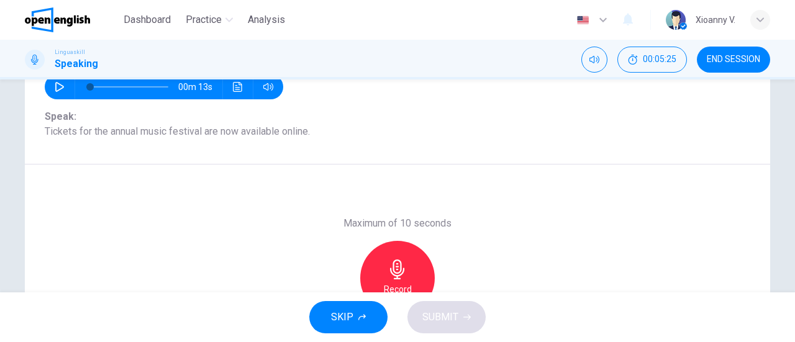
click at [397, 268] on icon "button" at bounding box center [397, 270] width 20 height 20
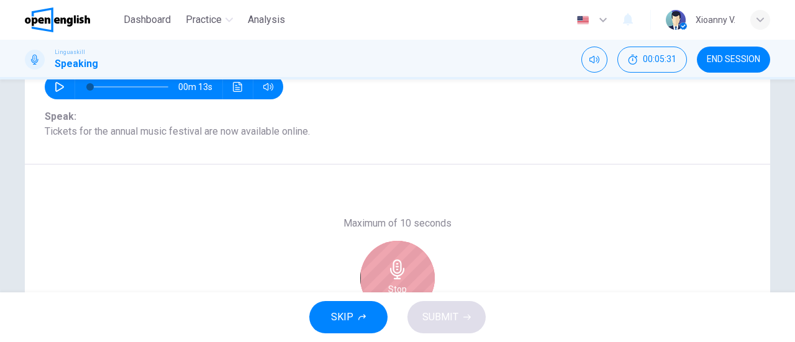
click at [397, 268] on icon "button" at bounding box center [397, 270] width 20 height 20
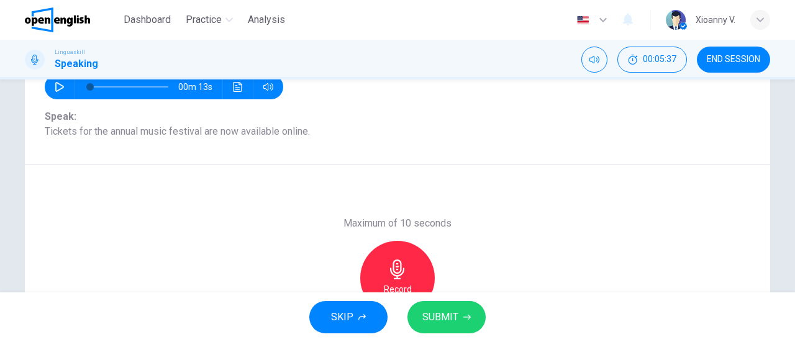
drag, startPoint x: 241, startPoint y: 135, endPoint x: 276, endPoint y: 132, distance: 35.5
click at [276, 132] on span "Speak: Tickets for the annual music festival are now available online." at bounding box center [397, 124] width 705 height 30
drag, startPoint x: 278, startPoint y: 131, endPoint x: 266, endPoint y: 131, distance: 12.4
click at [265, 131] on span "Speak: Tickets for the annual music festival are now available online." at bounding box center [397, 124] width 705 height 30
click at [400, 263] on icon "button" at bounding box center [397, 270] width 20 height 20
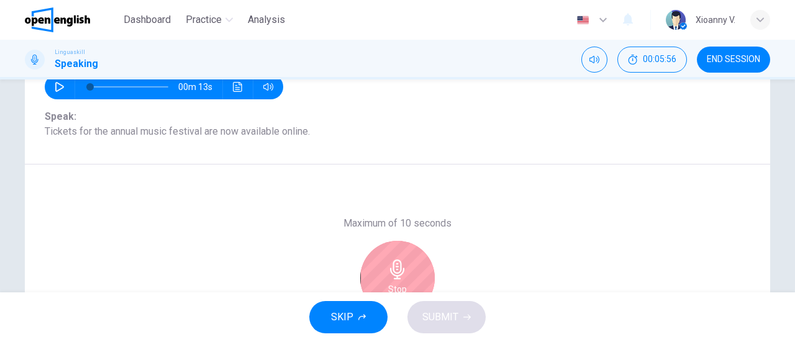
click at [402, 261] on icon "button" at bounding box center [397, 270] width 20 height 20
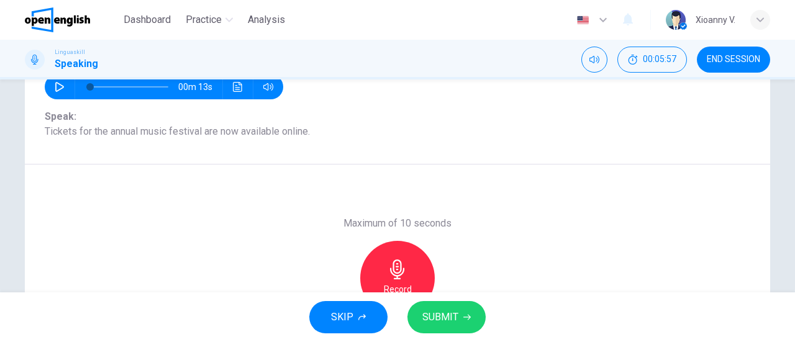
click at [449, 332] on button "SUBMIT" at bounding box center [446, 317] width 78 height 32
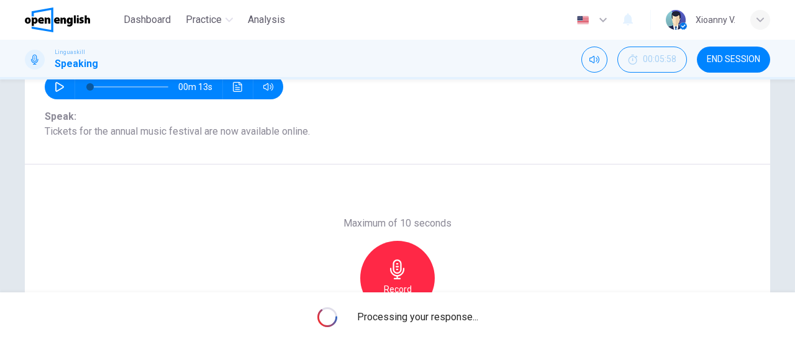
click at [552, 217] on div "Maximum of 10 seconds Record 4/10s" at bounding box center [397, 278] width 745 height 227
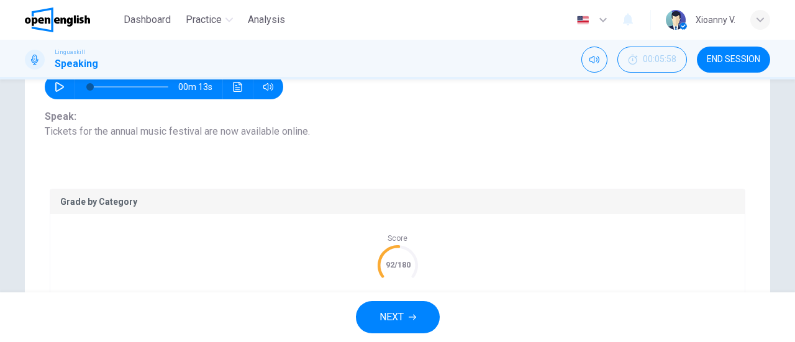
click at [400, 314] on span "NEXT" at bounding box center [391, 317] width 24 height 17
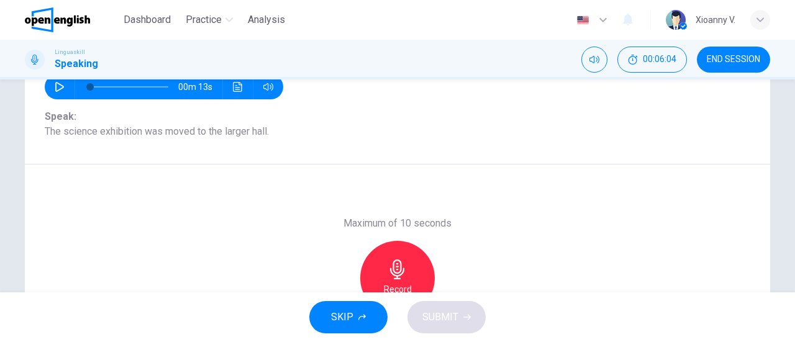
click at [406, 271] on div "Record" at bounding box center [397, 278] width 75 height 75
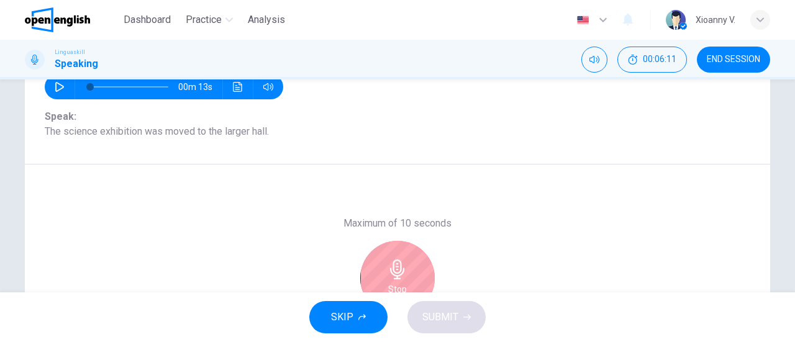
click at [402, 271] on icon "button" at bounding box center [397, 270] width 20 height 20
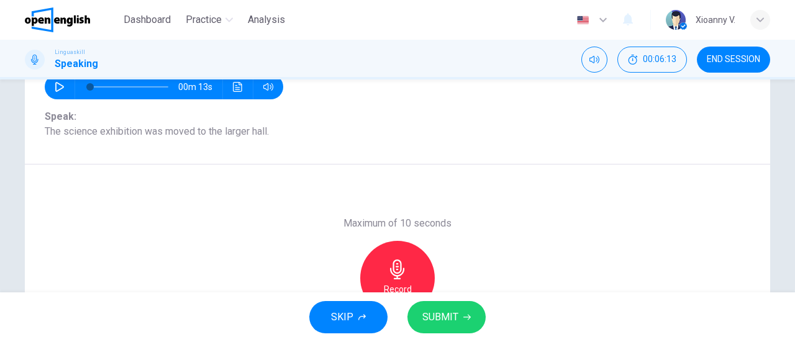
click at [392, 270] on icon "button" at bounding box center [397, 270] width 20 height 20
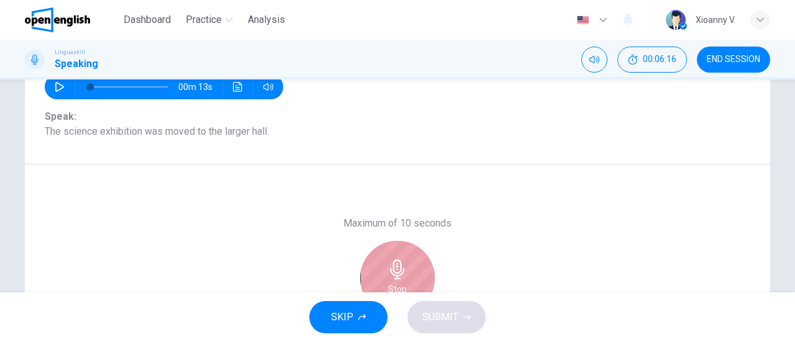
click at [392, 270] on icon "button" at bounding box center [397, 270] width 20 height 20
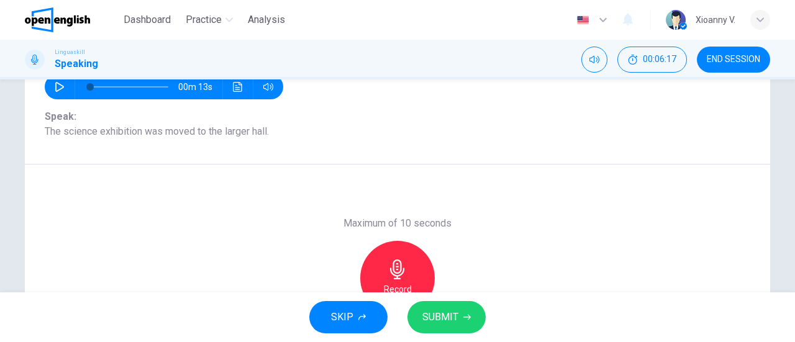
click at [392, 270] on icon "button" at bounding box center [397, 270] width 20 height 20
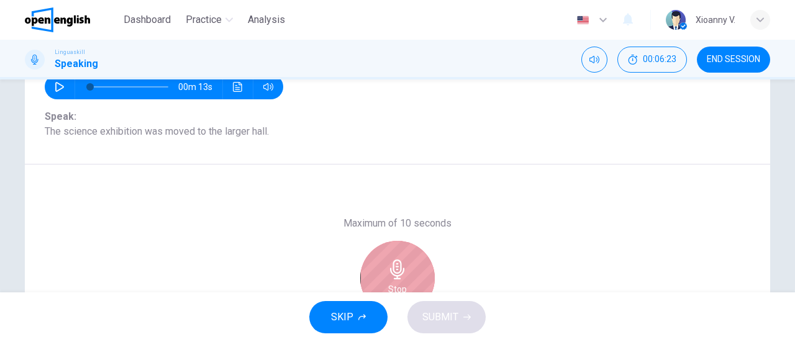
click at [394, 270] on icon "button" at bounding box center [397, 270] width 20 height 20
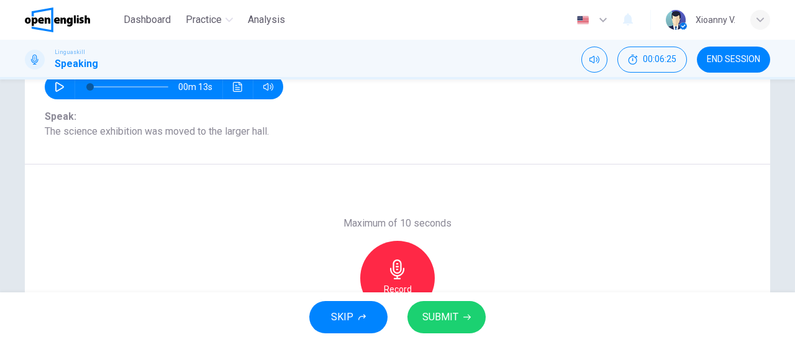
click at [433, 315] on span "SUBMIT" at bounding box center [440, 317] width 36 height 17
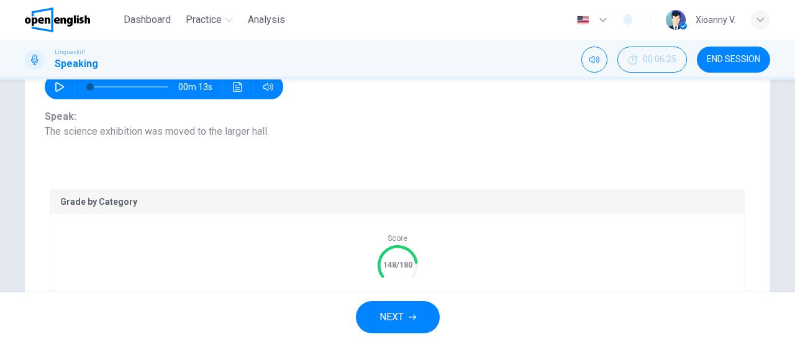
click at [417, 318] on button "NEXT" at bounding box center [398, 317] width 84 height 32
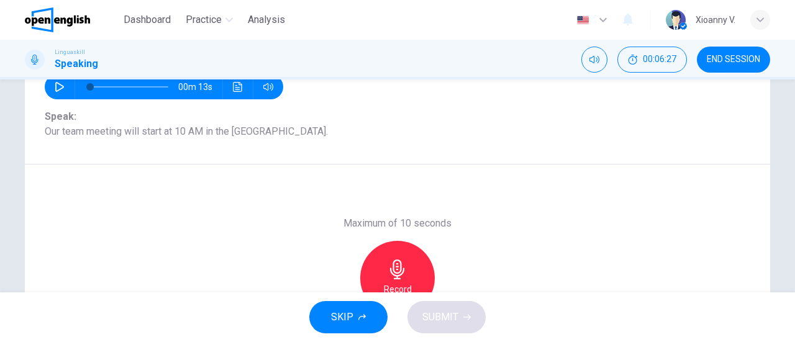
click at [394, 265] on icon "button" at bounding box center [397, 270] width 20 height 20
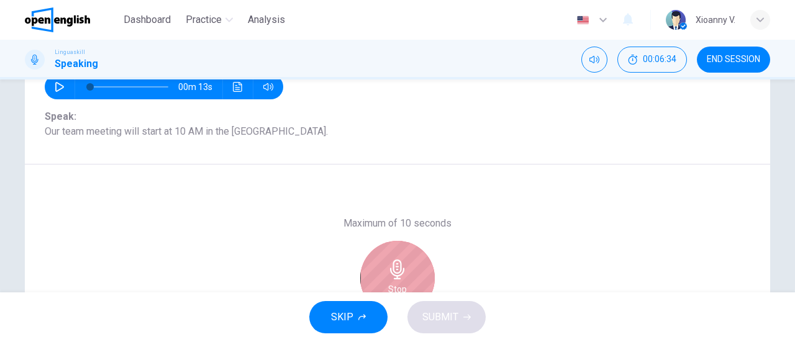
click at [394, 265] on icon "button" at bounding box center [397, 270] width 20 height 20
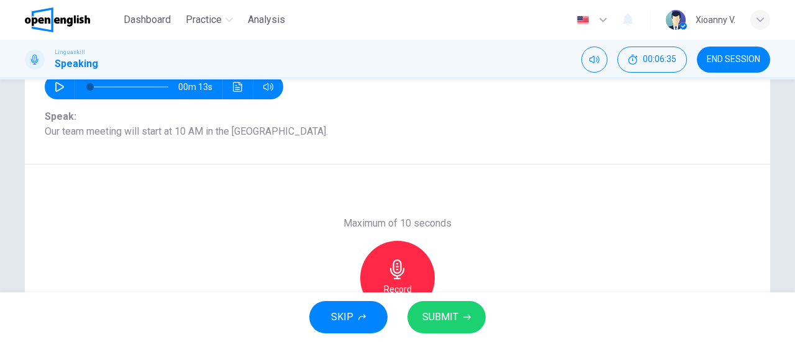
click at [448, 310] on span "SUBMIT" at bounding box center [440, 317] width 36 height 17
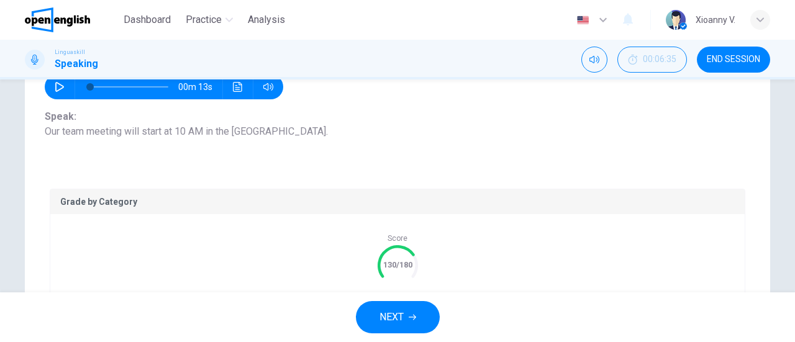
click at [388, 319] on span "NEXT" at bounding box center [391, 317] width 24 height 17
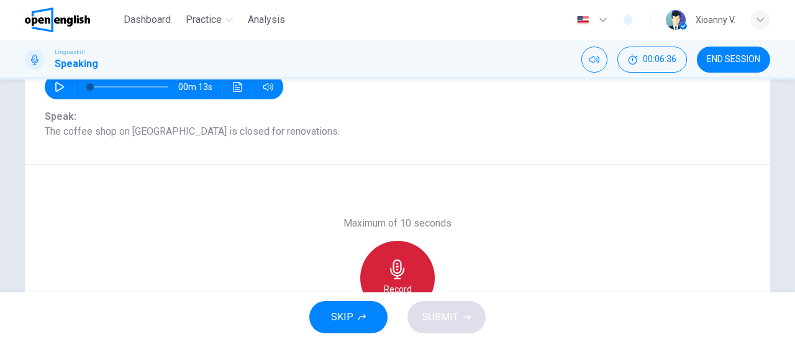
click at [397, 267] on icon "button" at bounding box center [397, 270] width 20 height 20
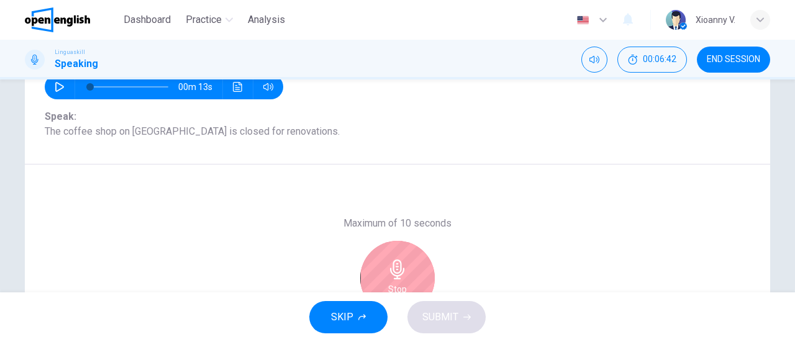
click at [399, 267] on icon "button" at bounding box center [397, 270] width 20 height 20
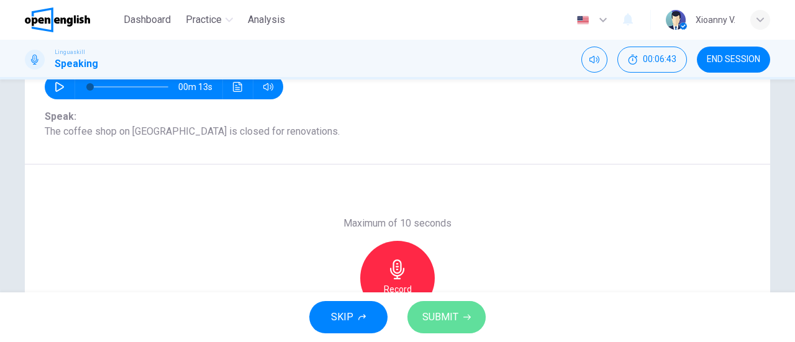
click at [453, 308] on button "SUBMIT" at bounding box center [446, 317] width 78 height 32
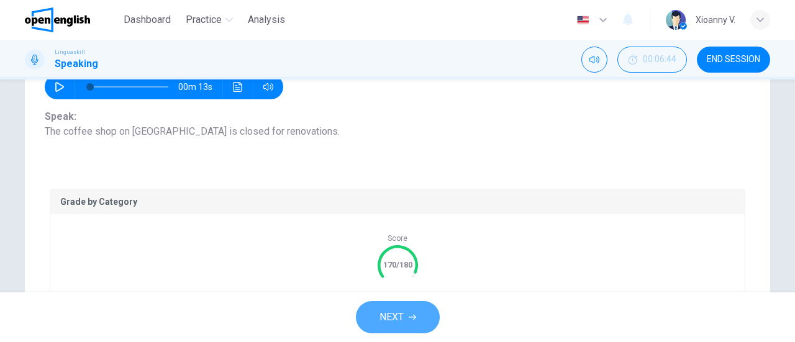
click at [396, 322] on span "NEXT" at bounding box center [391, 317] width 24 height 17
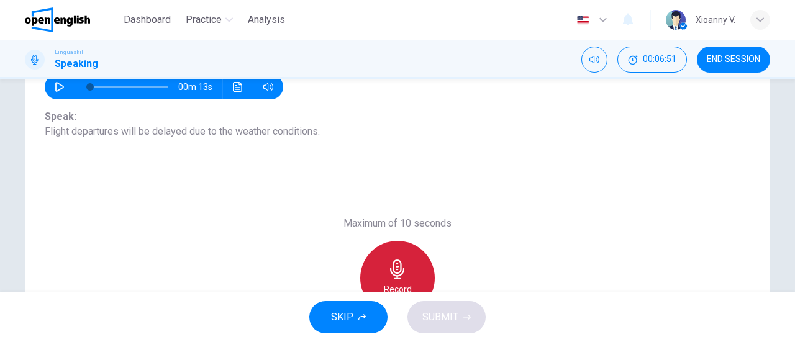
click at [396, 269] on icon "button" at bounding box center [397, 270] width 20 height 20
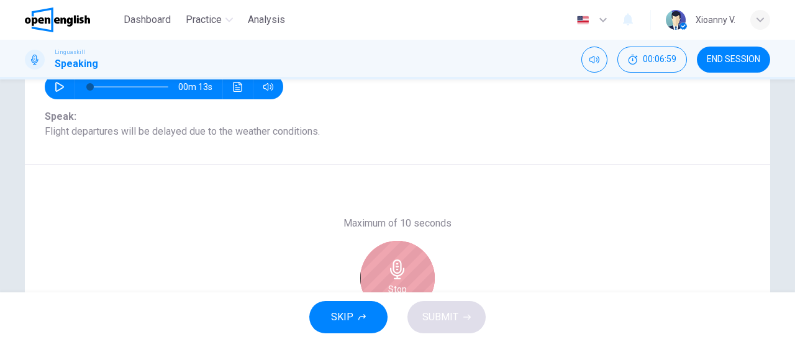
click at [396, 269] on icon "button" at bounding box center [397, 270] width 20 height 20
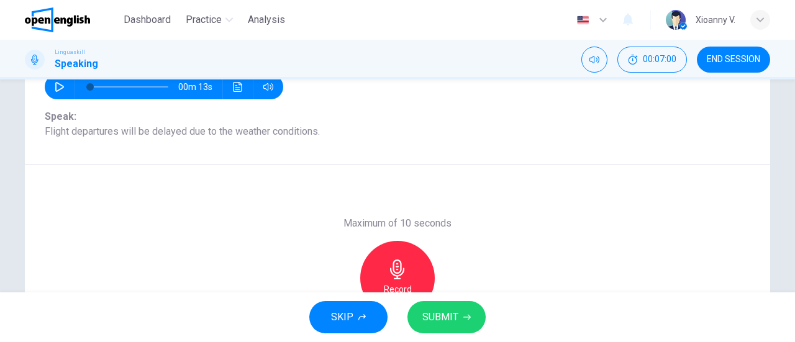
click at [430, 309] on span "SUBMIT" at bounding box center [440, 317] width 36 height 17
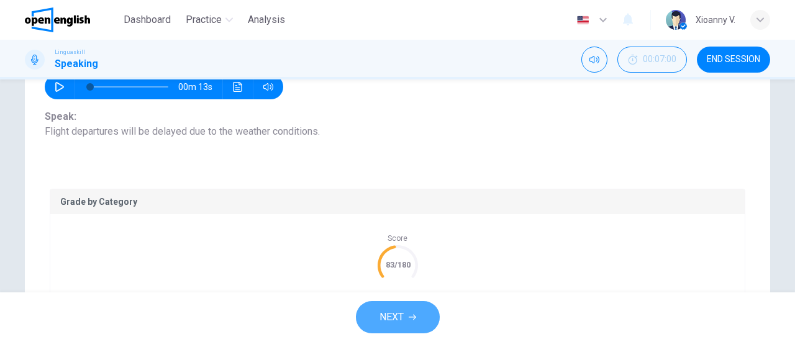
click at [392, 321] on span "NEXT" at bounding box center [391, 317] width 24 height 17
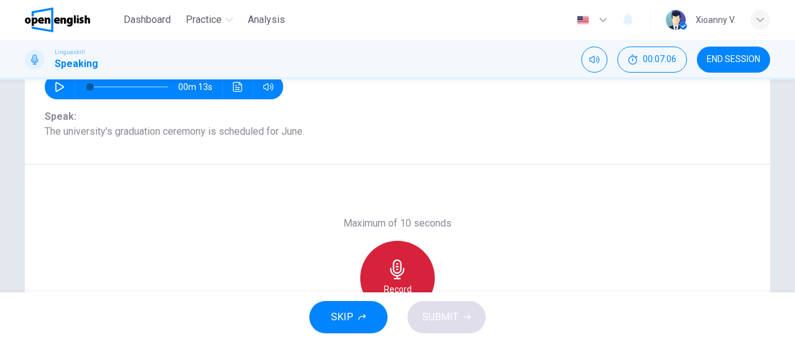
click at [401, 263] on icon "button" at bounding box center [397, 270] width 20 height 20
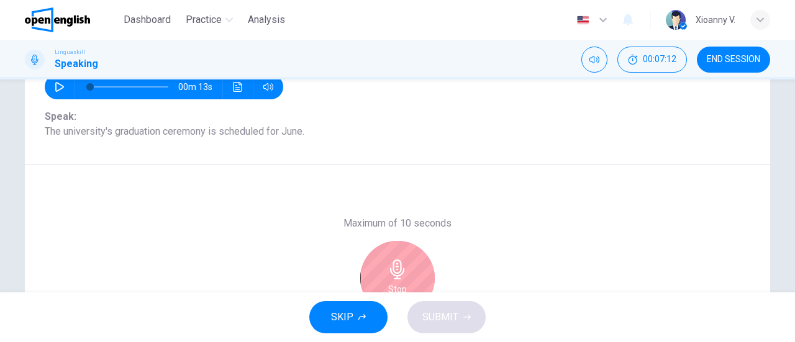
click at [399, 269] on icon "button" at bounding box center [397, 270] width 20 height 20
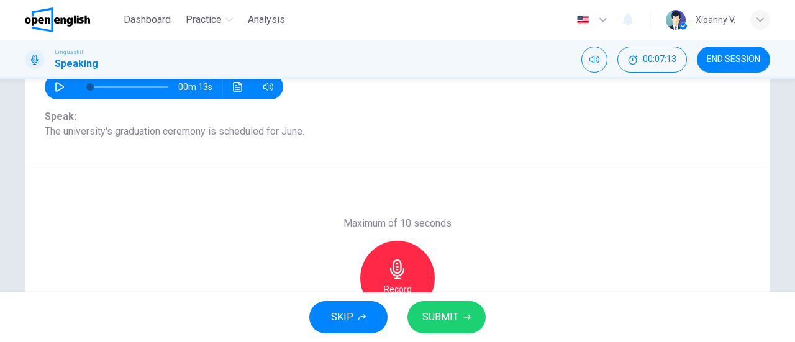
click at [399, 266] on icon "button" at bounding box center [397, 270] width 20 height 20
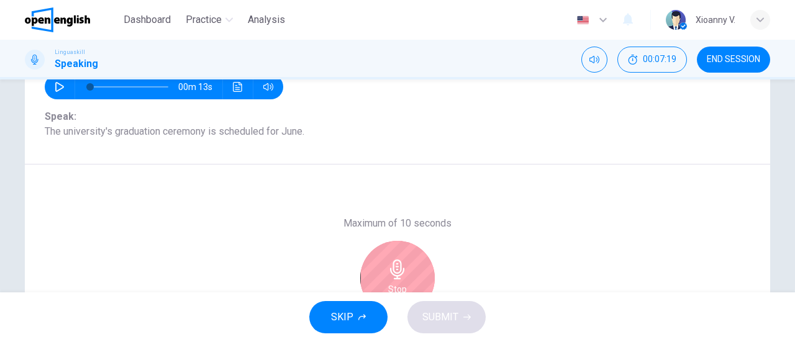
click at [394, 267] on icon "button" at bounding box center [397, 270] width 14 height 20
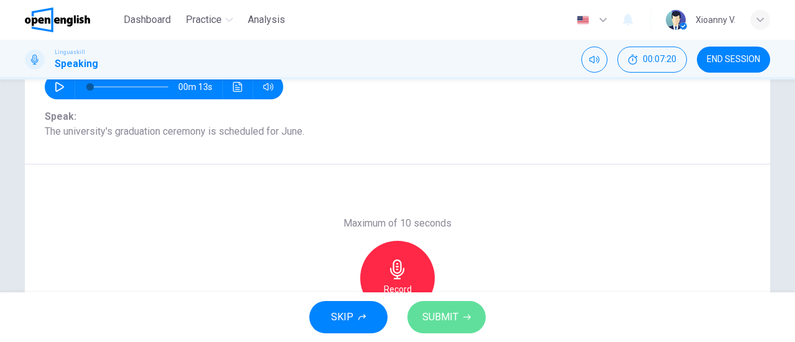
click at [452, 311] on span "SUBMIT" at bounding box center [440, 317] width 36 height 17
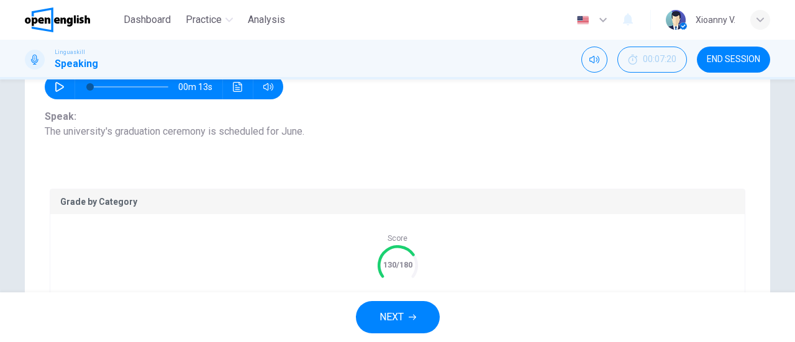
scroll to position [206, 0]
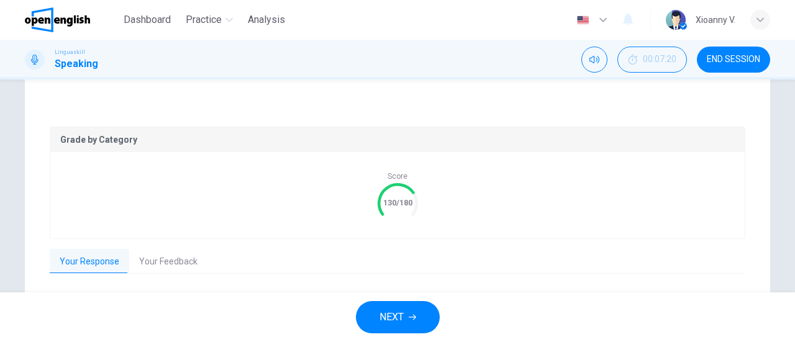
click at [392, 318] on span "NEXT" at bounding box center [391, 317] width 24 height 17
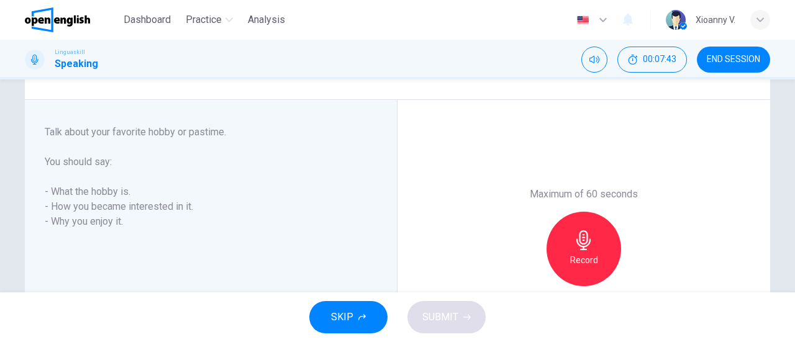
scroll to position [186, 0]
click at [589, 244] on icon "button" at bounding box center [584, 238] width 20 height 20
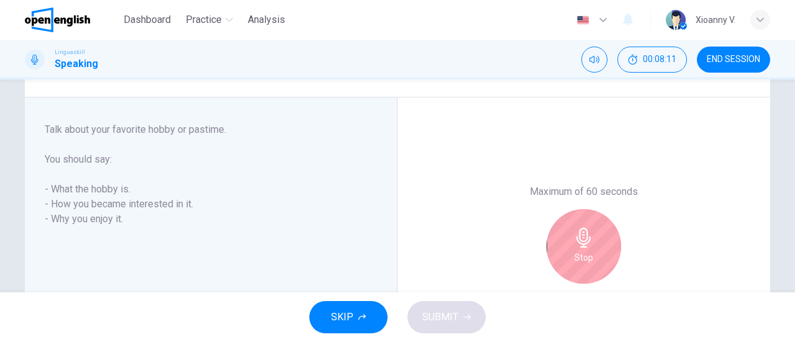
click at [586, 246] on icon "button" at bounding box center [584, 238] width 20 height 20
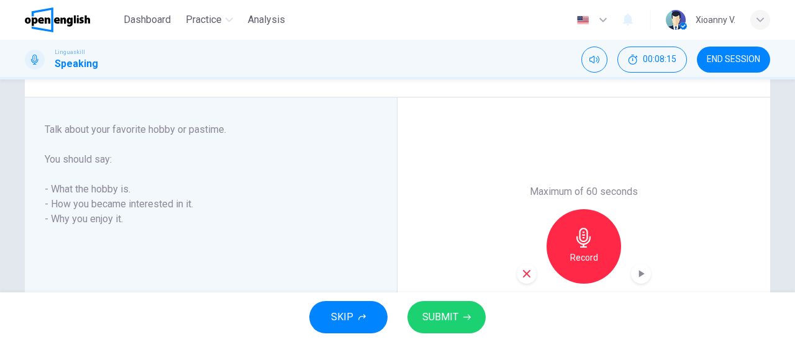
click at [585, 243] on icon "button" at bounding box center [584, 238] width 20 height 20
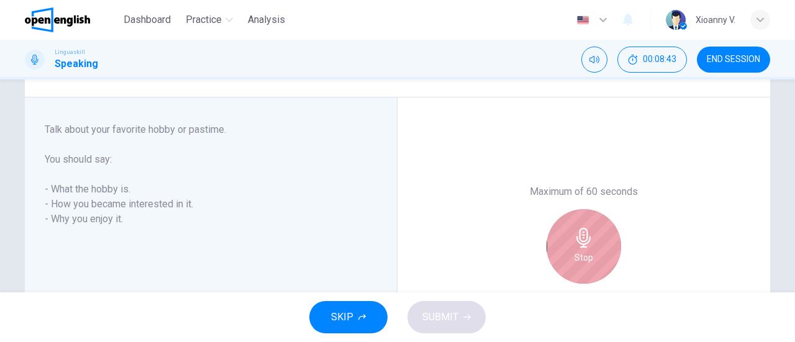
drag, startPoint x: 582, startPoint y: 243, endPoint x: 576, endPoint y: 245, distance: 6.7
click at [581, 243] on icon "button" at bounding box center [583, 238] width 14 height 20
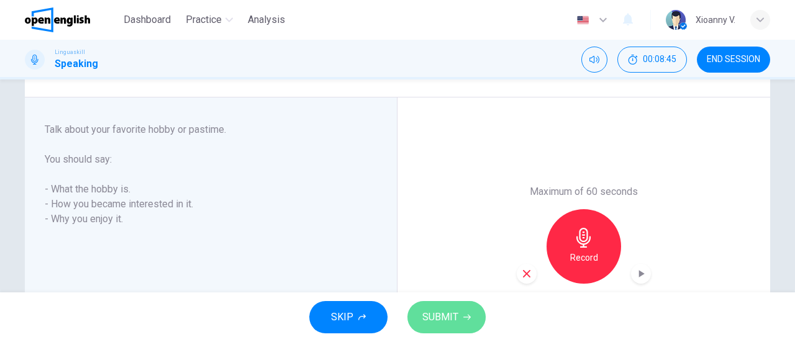
click at [457, 319] on span "SUBMIT" at bounding box center [440, 317] width 36 height 17
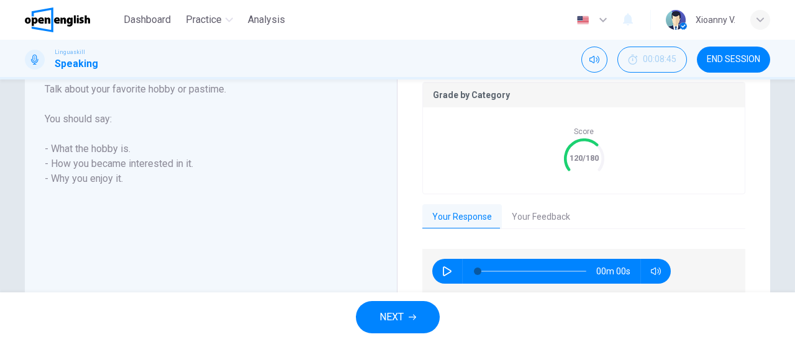
scroll to position [276, 0]
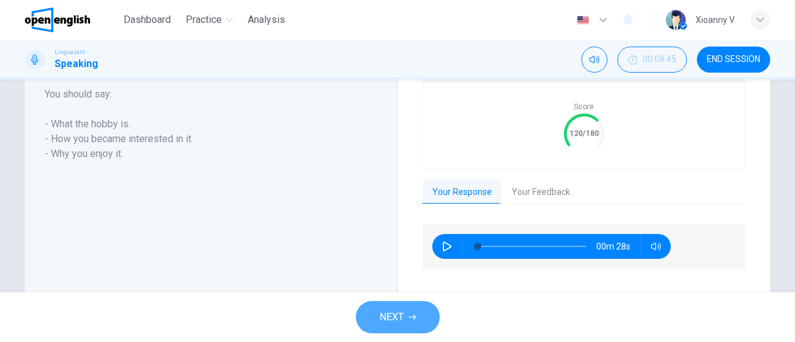
click at [399, 313] on span "NEXT" at bounding box center [391, 317] width 24 height 17
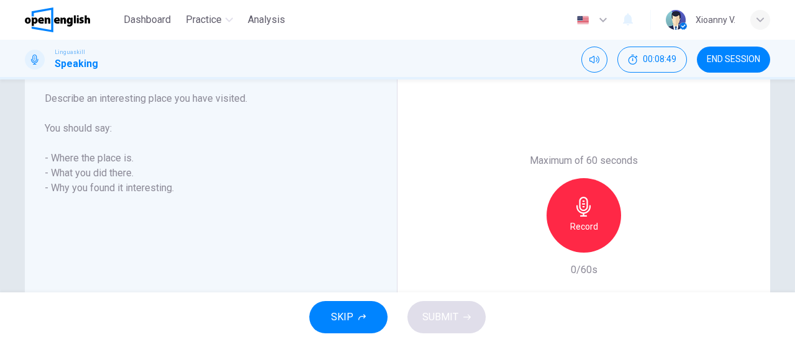
scroll to position [189, 0]
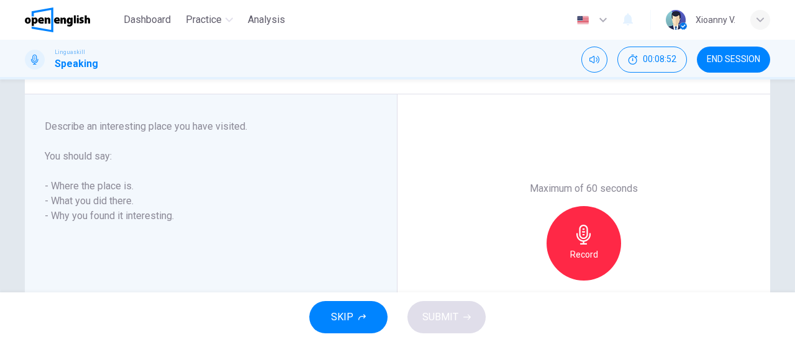
click at [590, 239] on div "Record" at bounding box center [583, 243] width 75 height 75
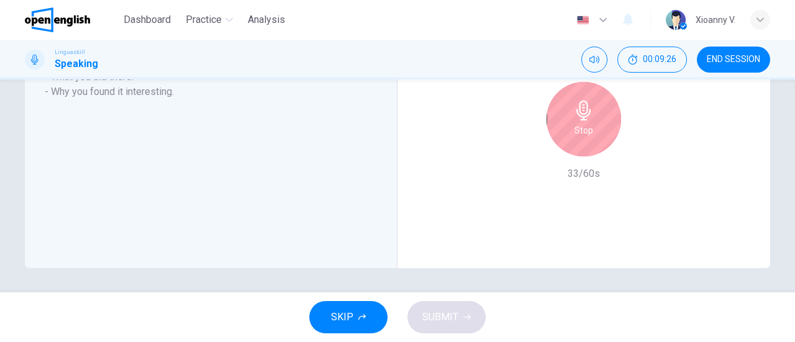
scroll to position [251, 0]
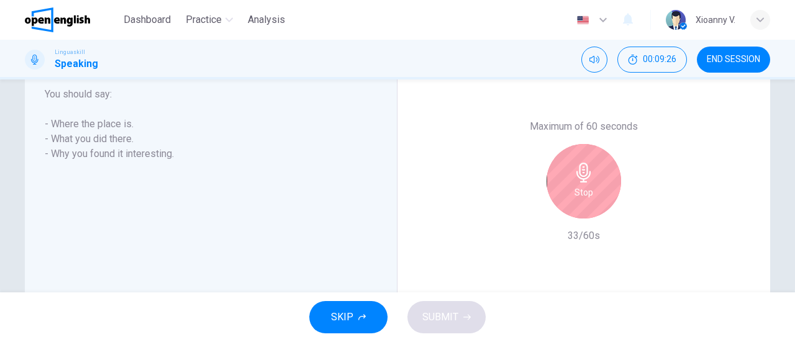
click at [581, 171] on icon "button" at bounding box center [584, 173] width 20 height 20
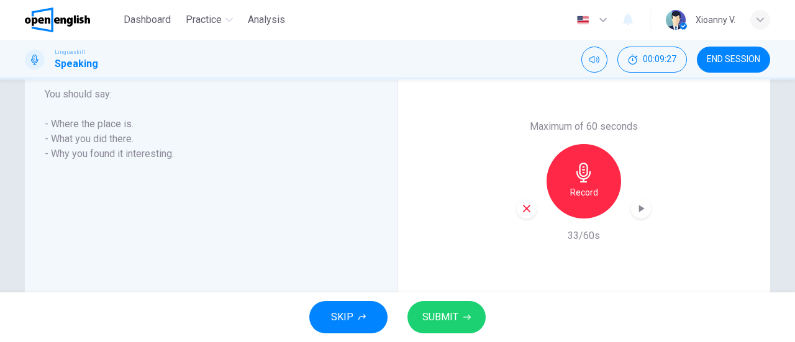
click at [450, 325] on span "SUBMIT" at bounding box center [440, 317] width 36 height 17
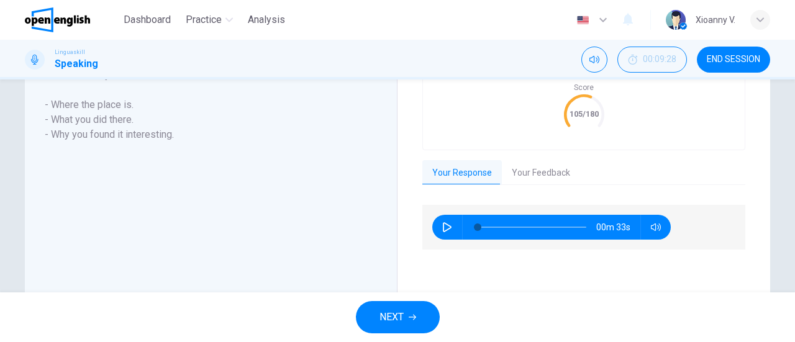
scroll to position [276, 0]
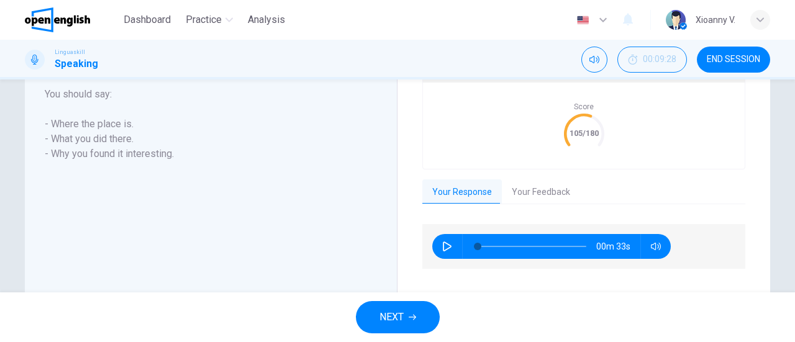
click at [407, 318] on button "NEXT" at bounding box center [398, 317] width 84 height 32
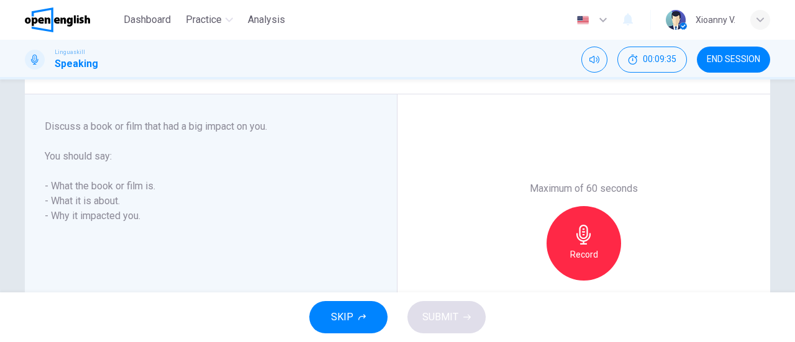
scroll to position [251, 0]
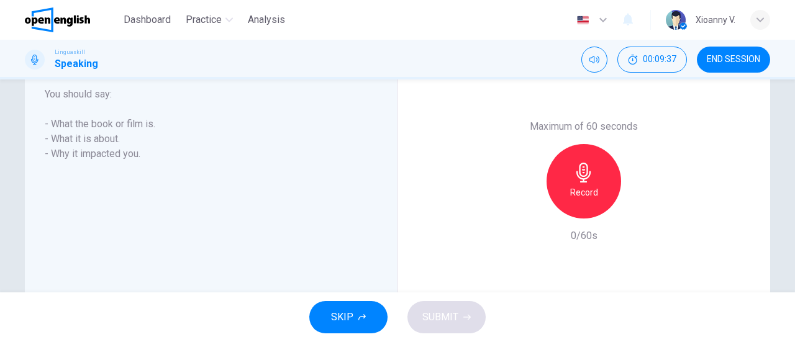
click at [591, 186] on h6 "Record" at bounding box center [584, 192] width 28 height 15
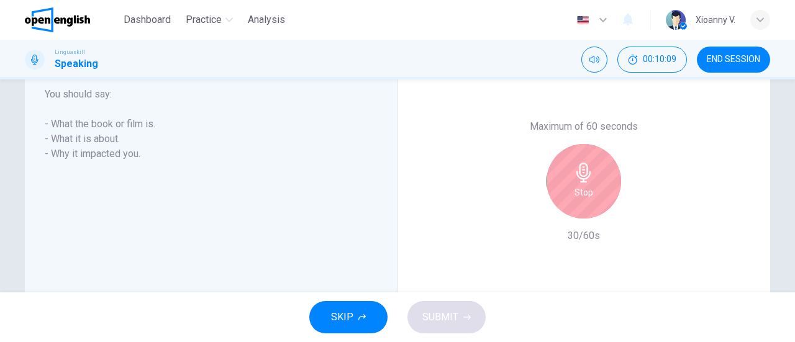
click at [586, 188] on h6 "Stop" at bounding box center [583, 192] width 19 height 15
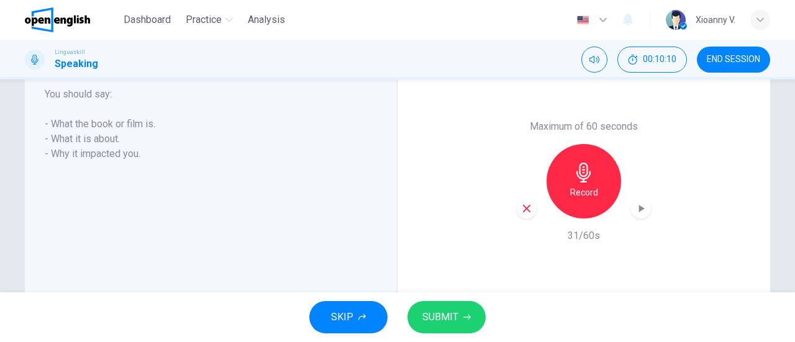
click at [456, 312] on span "SUBMIT" at bounding box center [440, 317] width 36 height 17
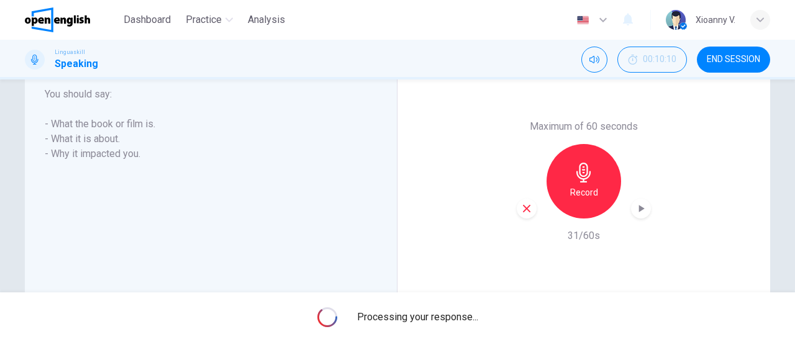
click at [602, 20] on icon "button" at bounding box center [602, 20] width 7 height 4
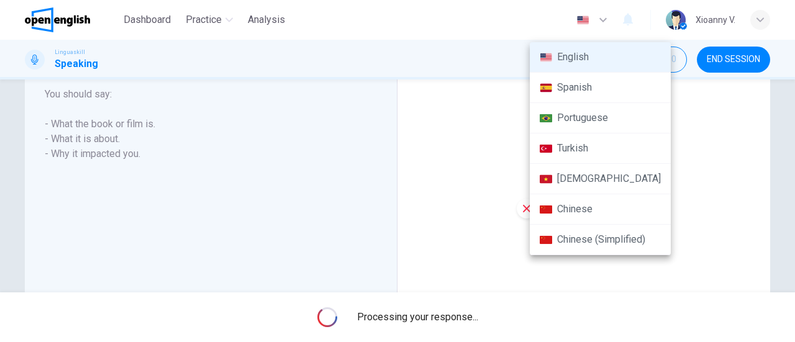
click at [602, 20] on div at bounding box center [397, 171] width 795 height 342
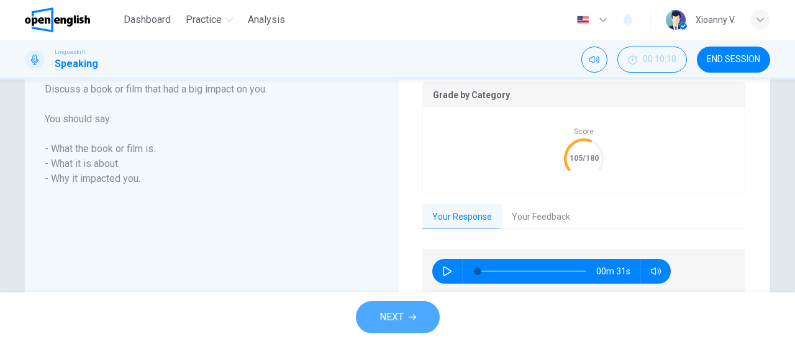
click at [409, 311] on button "NEXT" at bounding box center [398, 317] width 84 height 32
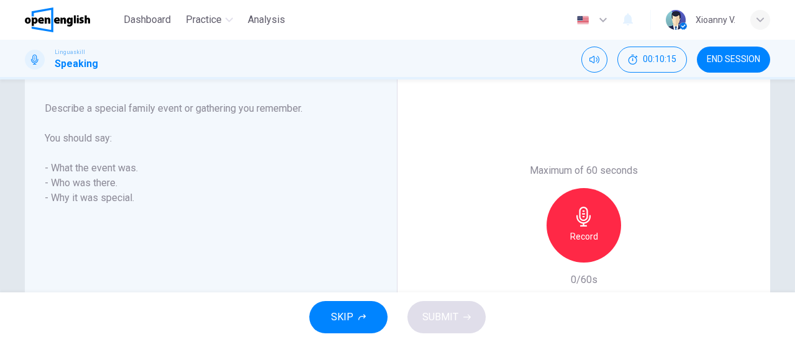
scroll to position [227, 0]
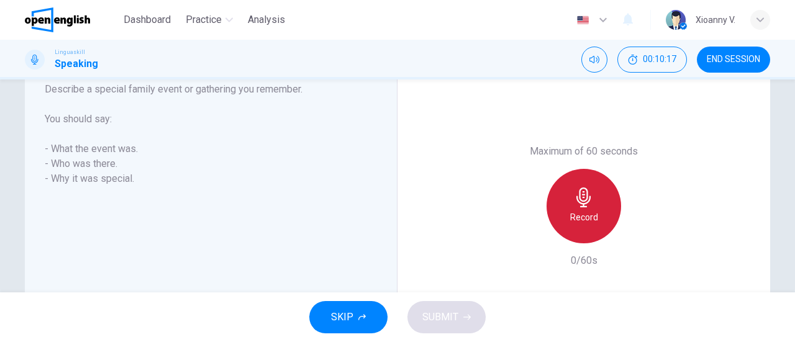
click at [590, 202] on icon "button" at bounding box center [584, 198] width 20 height 20
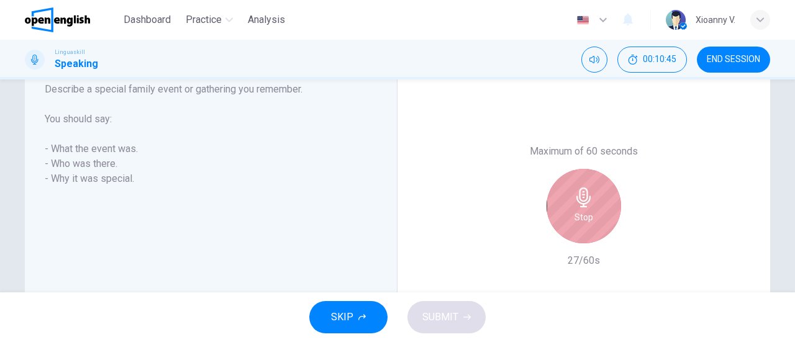
click at [599, 207] on div "Stop" at bounding box center [583, 206] width 75 height 75
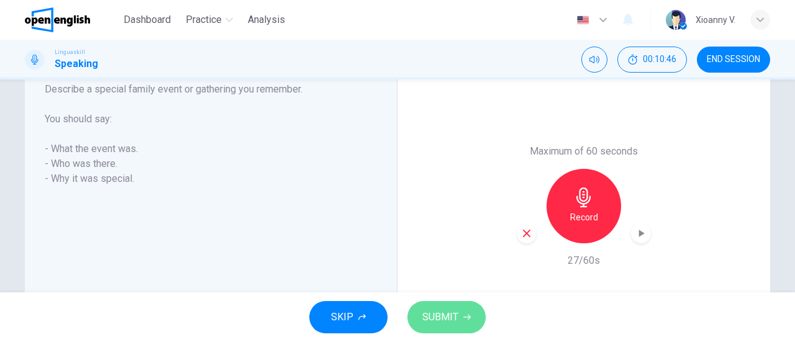
click at [440, 323] on span "SUBMIT" at bounding box center [440, 317] width 36 height 17
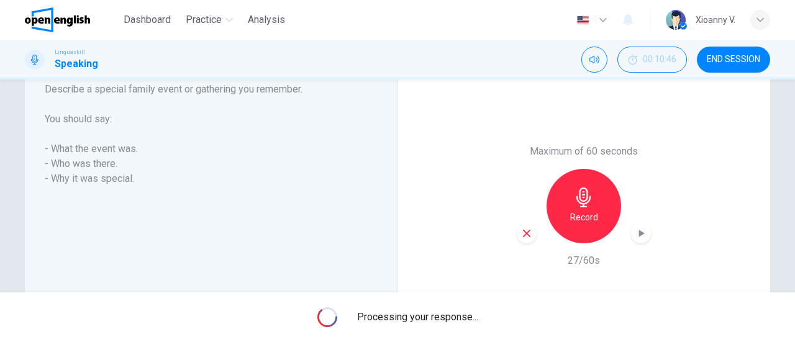
scroll to position [251, 0]
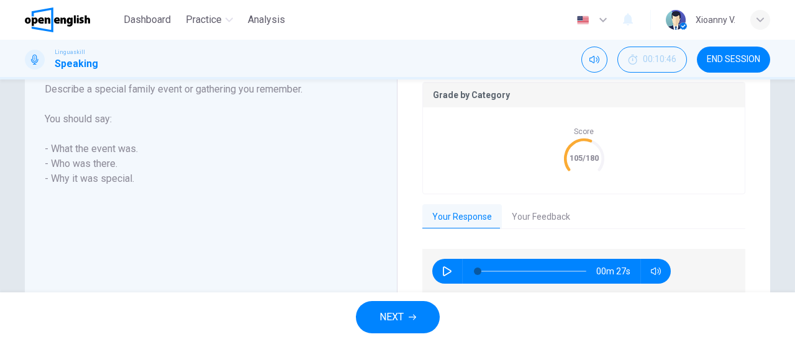
click at [399, 317] on span "NEXT" at bounding box center [391, 317] width 24 height 17
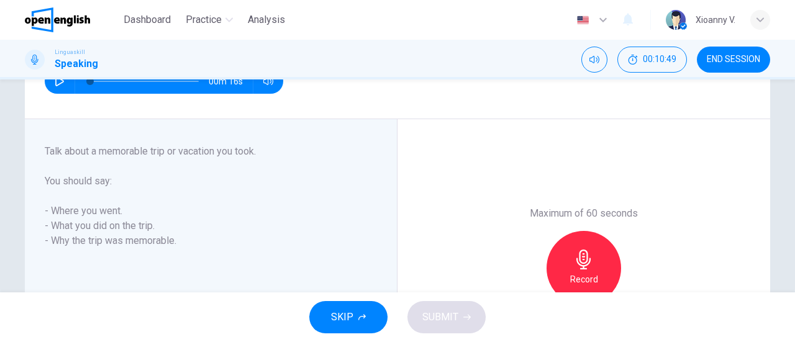
scroll to position [227, 0]
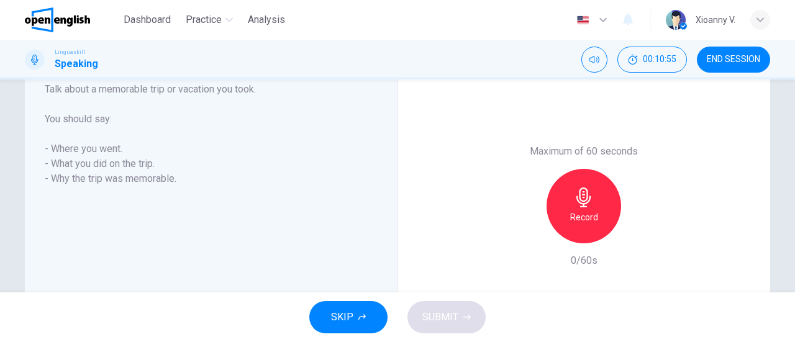
click at [585, 210] on h6 "Record" at bounding box center [584, 217] width 28 height 15
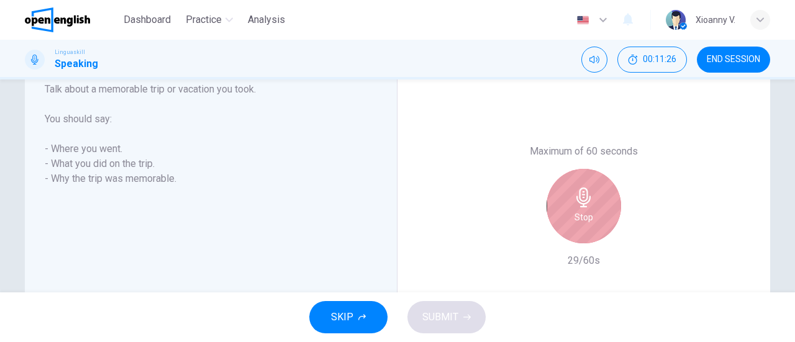
click at [574, 213] on h6 "Stop" at bounding box center [583, 217] width 19 height 15
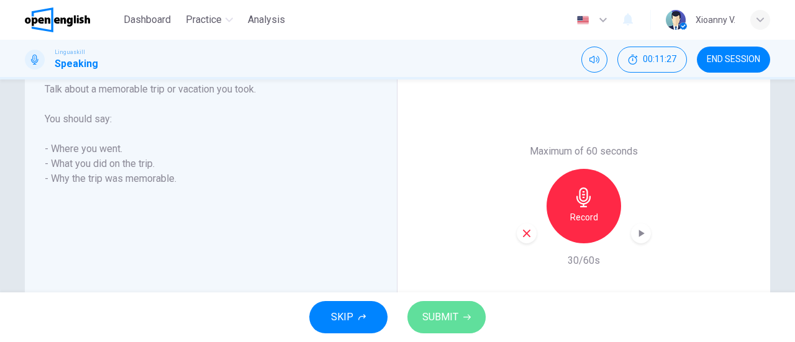
click at [453, 318] on span "SUBMIT" at bounding box center [440, 317] width 36 height 17
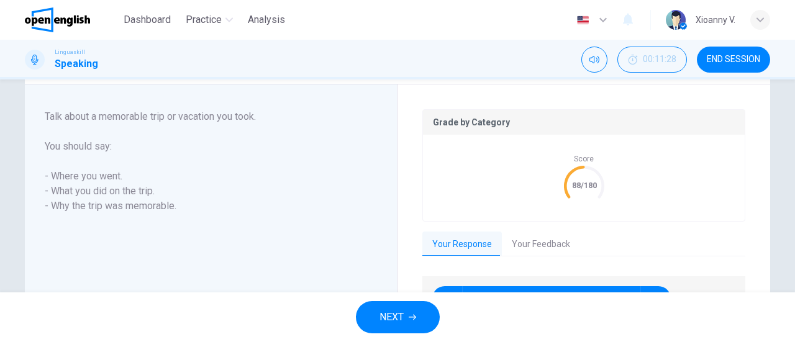
scroll to position [273, 0]
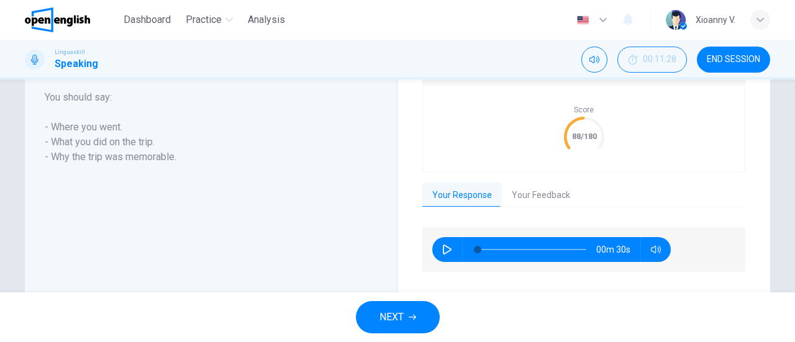
click at [397, 317] on span "NEXT" at bounding box center [391, 317] width 24 height 17
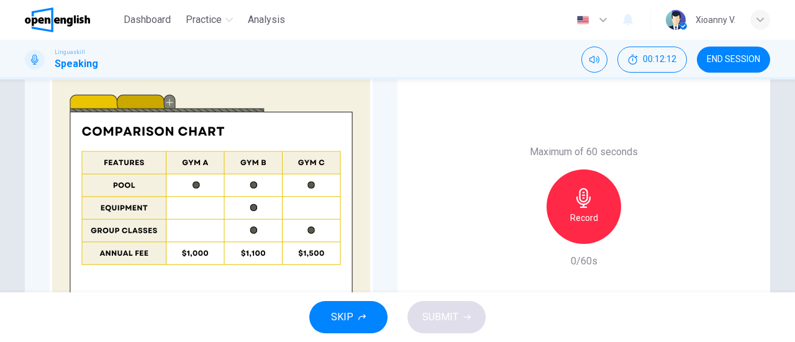
scroll to position [310, 0]
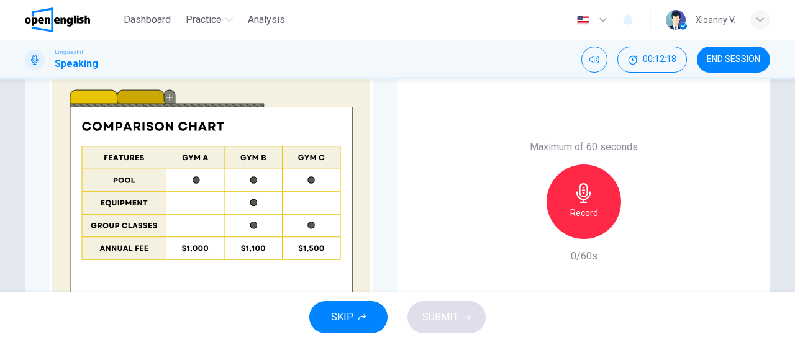
click at [589, 195] on icon "button" at bounding box center [584, 193] width 20 height 20
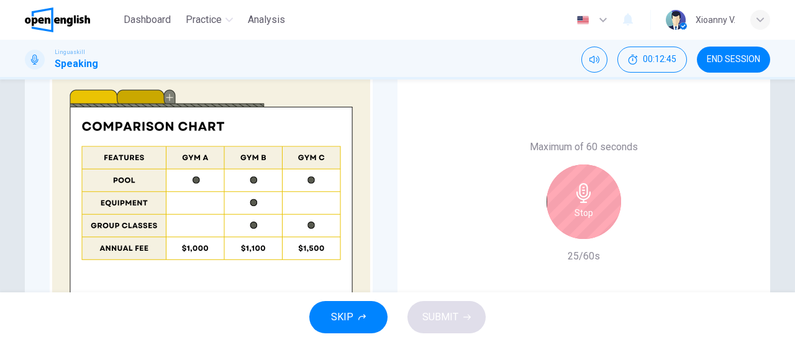
click at [586, 197] on icon "button" at bounding box center [584, 193] width 20 height 20
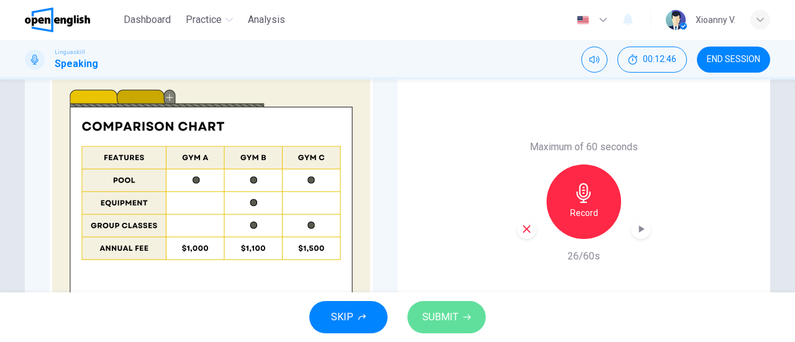
click at [458, 311] on button "SUBMIT" at bounding box center [446, 317] width 78 height 32
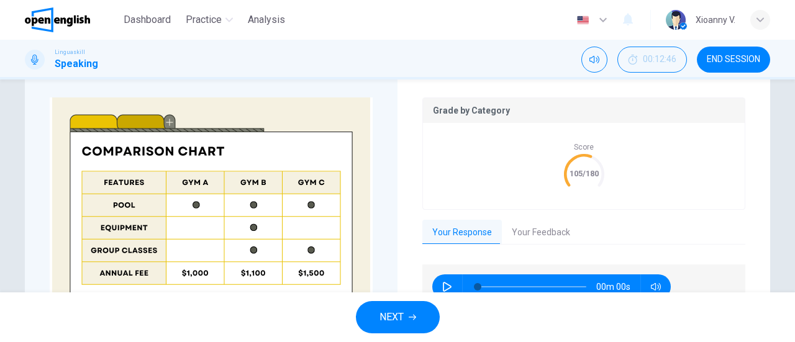
scroll to position [335, 0]
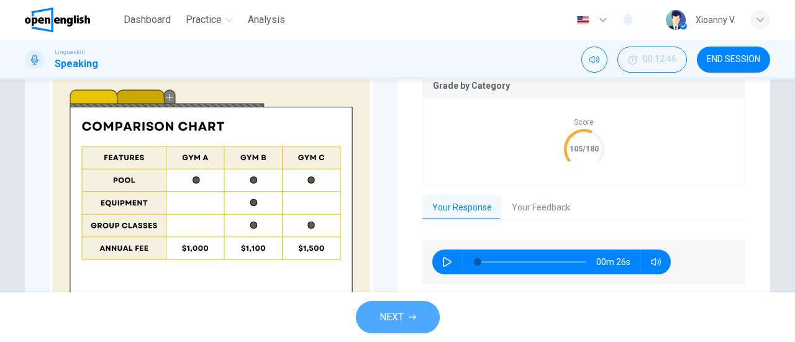
click at [399, 312] on span "NEXT" at bounding box center [391, 317] width 24 height 17
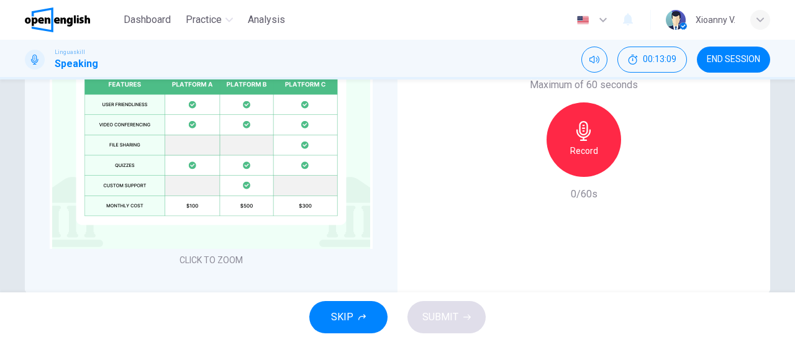
scroll to position [310, 0]
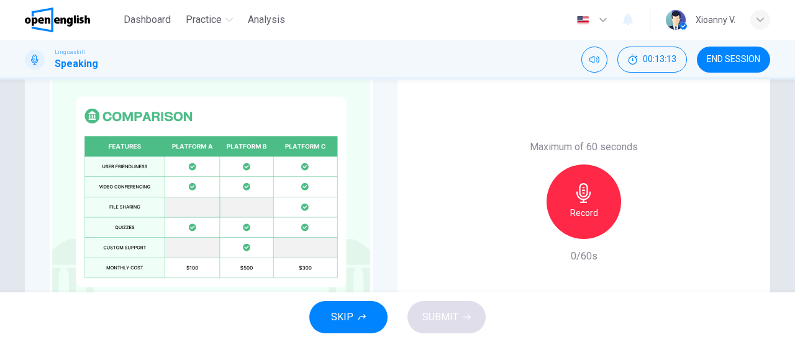
click at [585, 207] on h6 "Record" at bounding box center [584, 213] width 28 height 15
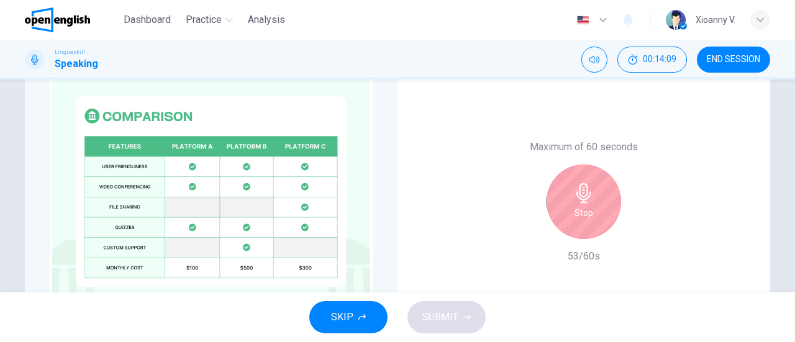
click at [597, 189] on div "Stop" at bounding box center [583, 202] width 75 height 75
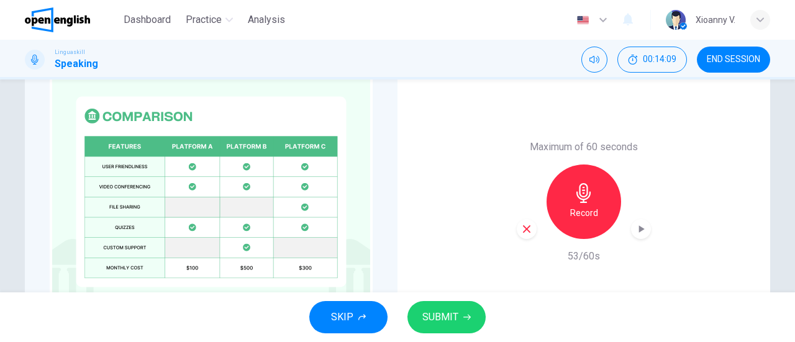
click at [446, 319] on span "SUBMIT" at bounding box center [440, 317] width 36 height 17
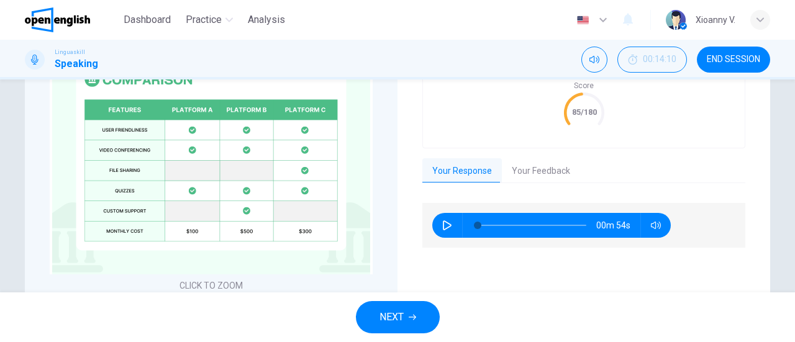
scroll to position [397, 0]
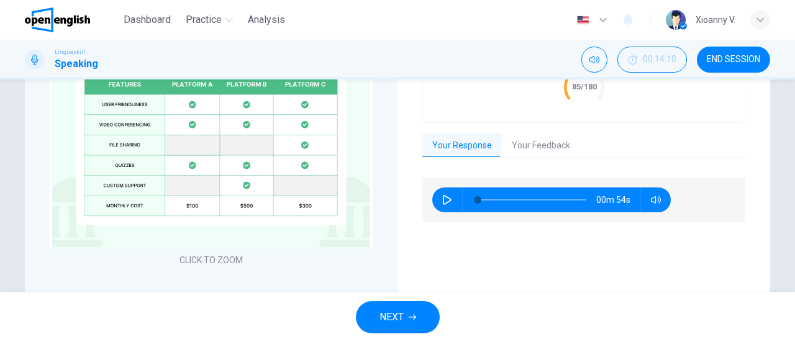
click at [422, 320] on button "NEXT" at bounding box center [398, 317] width 84 height 32
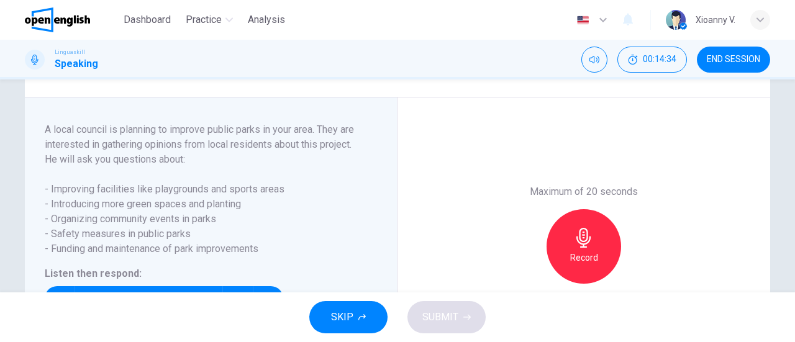
scroll to position [248, 0]
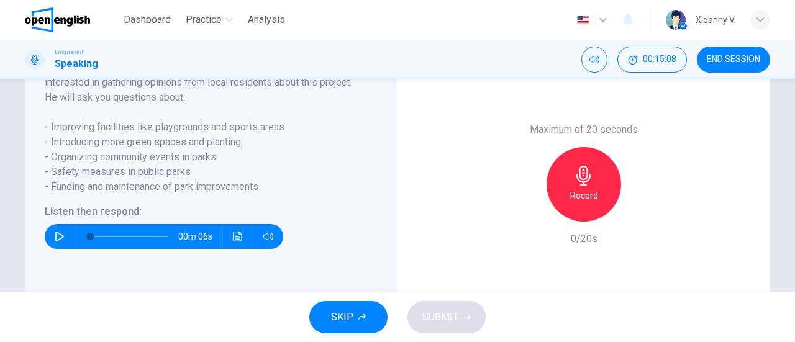
click at [55, 242] on icon "button" at bounding box center [60, 237] width 10 height 10
click at [581, 186] on icon "button" at bounding box center [583, 176] width 14 height 20
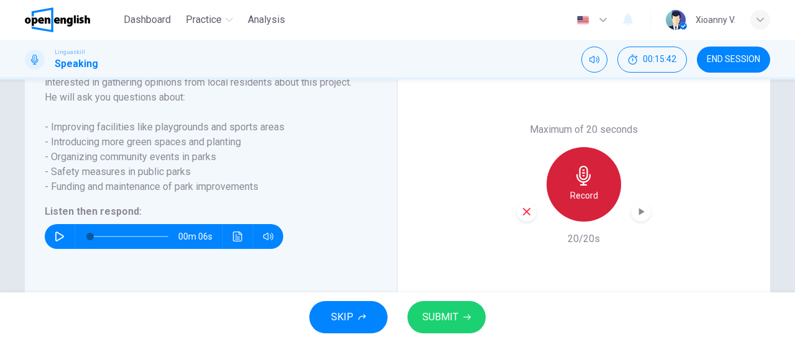
click at [579, 203] on h6 "Record" at bounding box center [584, 195] width 28 height 15
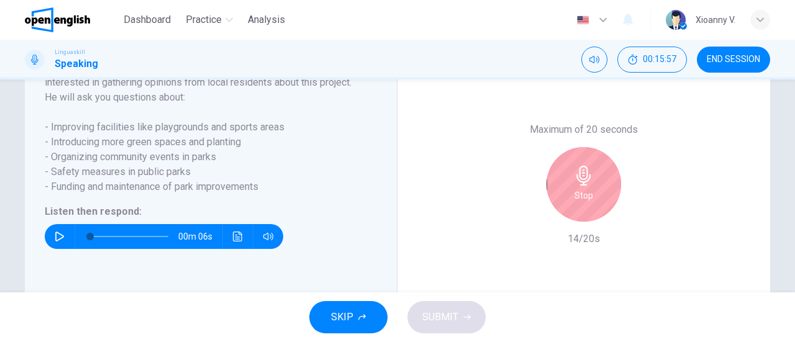
click at [579, 203] on h6 "Stop" at bounding box center [583, 195] width 19 height 15
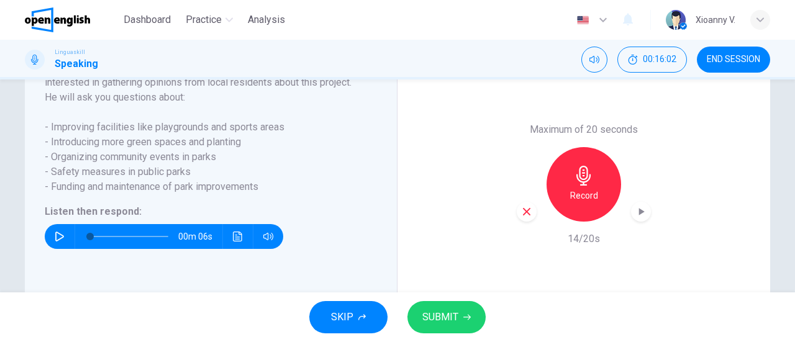
click at [454, 323] on span "SUBMIT" at bounding box center [440, 317] width 36 height 17
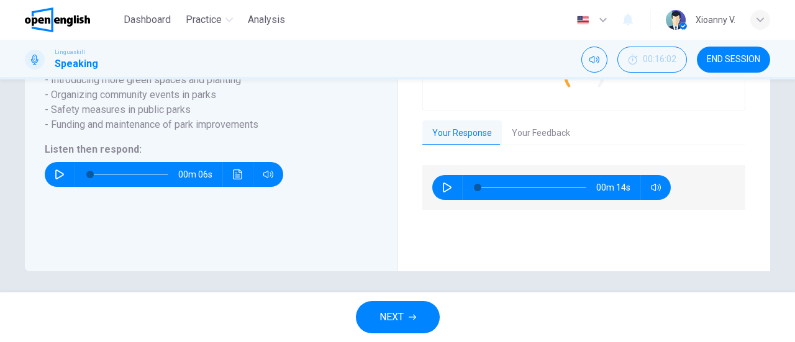
scroll to position [273, 0]
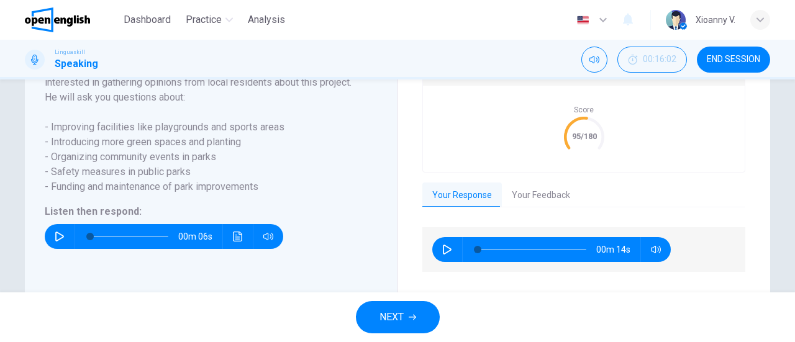
click at [398, 319] on span "NEXT" at bounding box center [391, 317] width 24 height 17
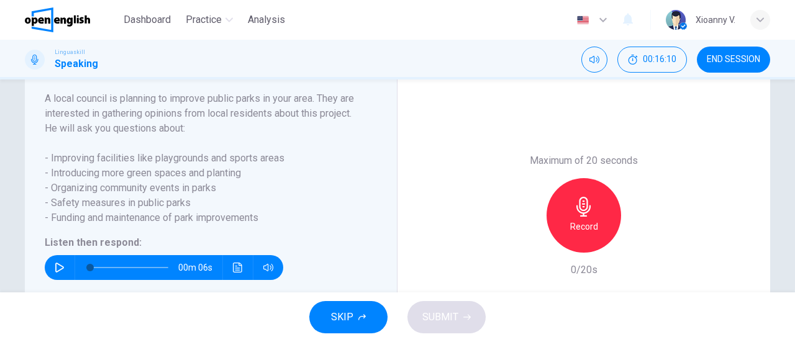
scroll to position [248, 0]
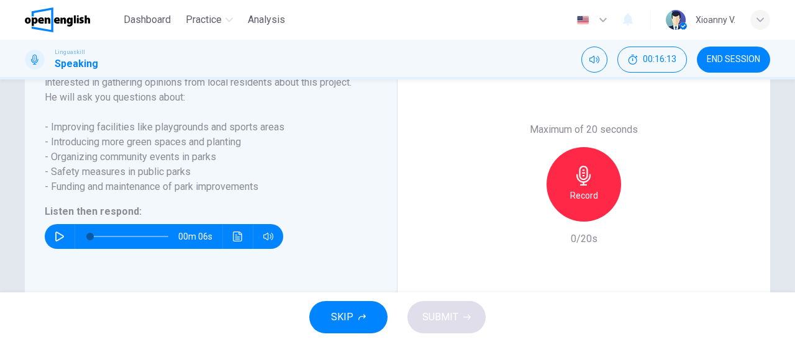
click at [55, 242] on icon "button" at bounding box center [60, 237] width 10 height 10
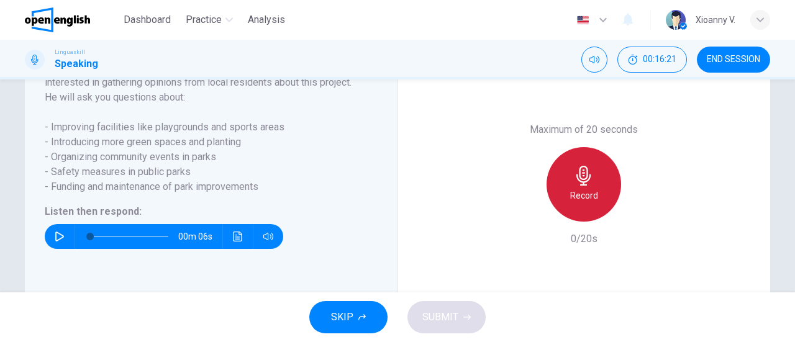
click at [582, 203] on h6 "Record" at bounding box center [584, 195] width 28 height 15
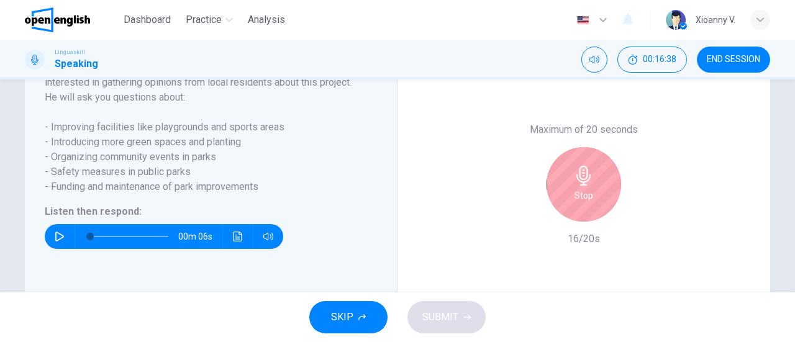
click at [582, 202] on div "Stop" at bounding box center [583, 184] width 75 height 75
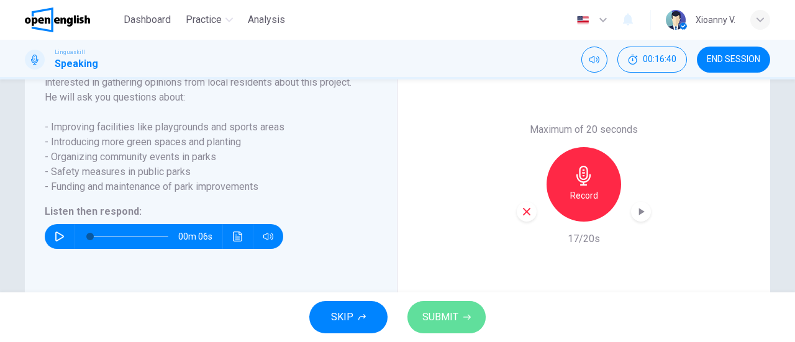
click at [463, 315] on icon "button" at bounding box center [466, 317] width 7 height 7
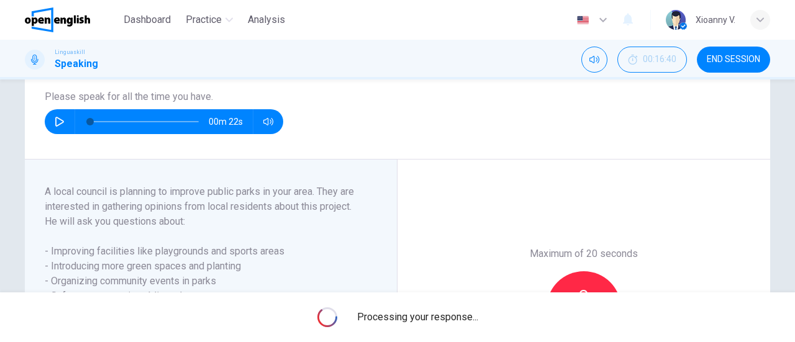
scroll to position [0, 0]
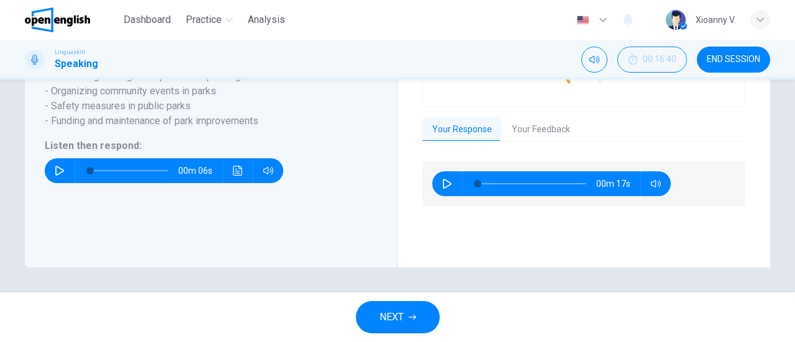
click at [406, 318] on button "NEXT" at bounding box center [398, 317] width 84 height 32
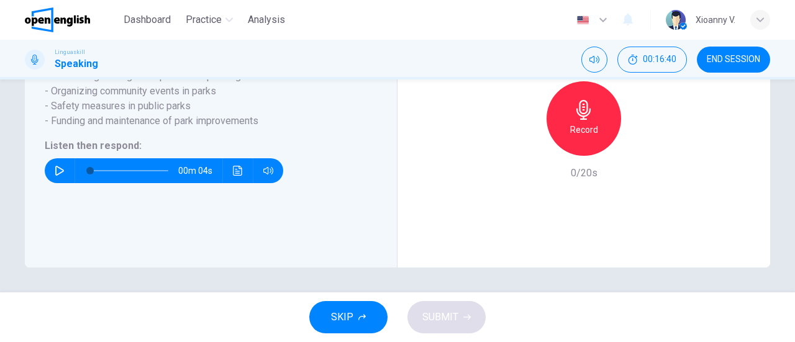
scroll to position [266, 0]
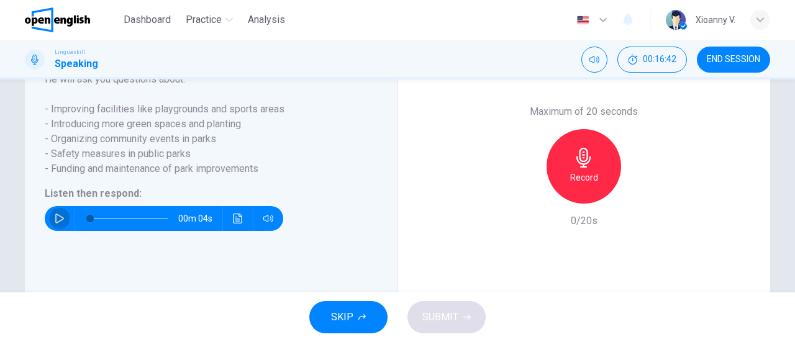
click at [53, 227] on button "button" at bounding box center [60, 218] width 20 height 25
click at [585, 183] on div "Record" at bounding box center [583, 166] width 75 height 75
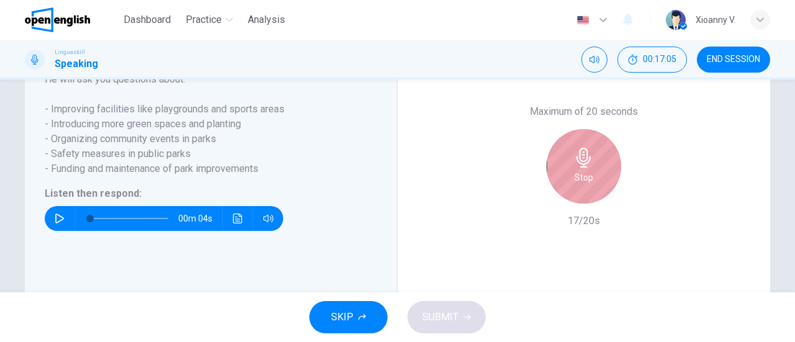
click at [576, 168] on icon "button" at bounding box center [584, 158] width 20 height 20
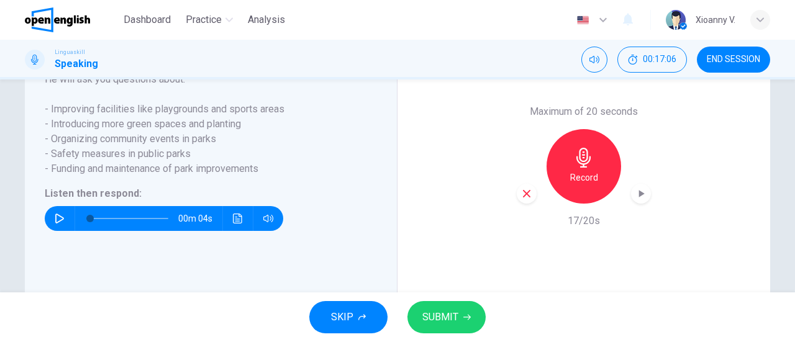
click at [466, 314] on icon "button" at bounding box center [466, 317] width 7 height 7
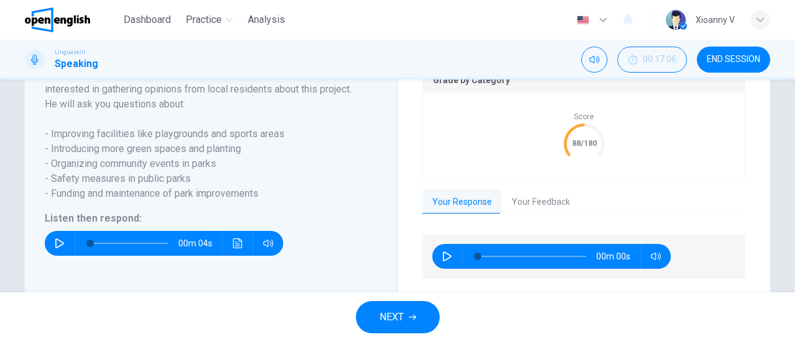
scroll to position [291, 0]
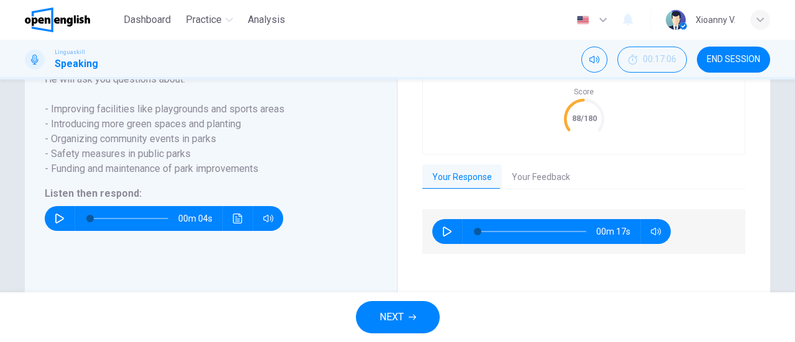
click at [401, 322] on span "NEXT" at bounding box center [391, 317] width 24 height 17
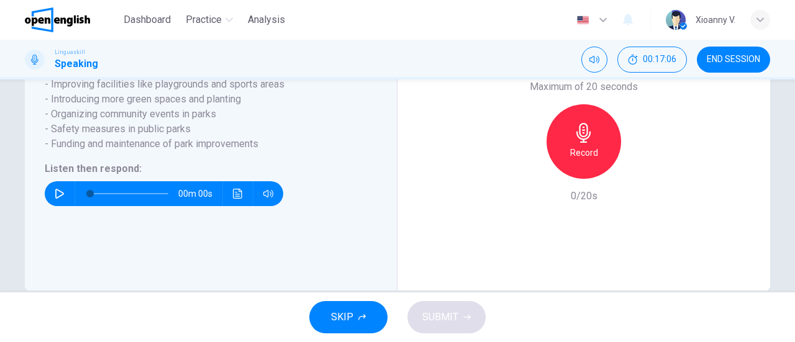
scroll to position [266, 0]
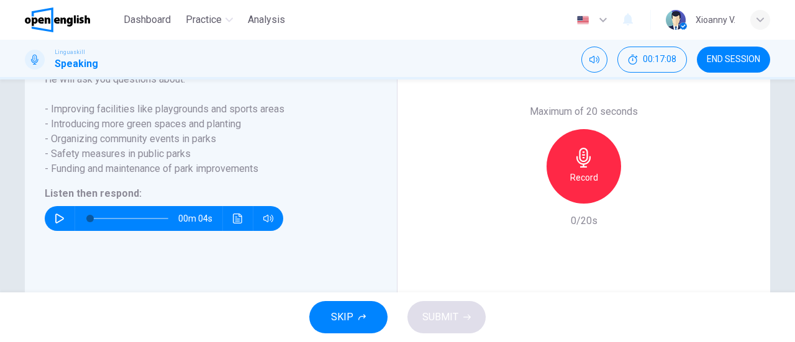
click at [55, 224] on icon "button" at bounding box center [60, 219] width 10 height 10
click at [55, 224] on icon "button" at bounding box center [59, 219] width 9 height 10
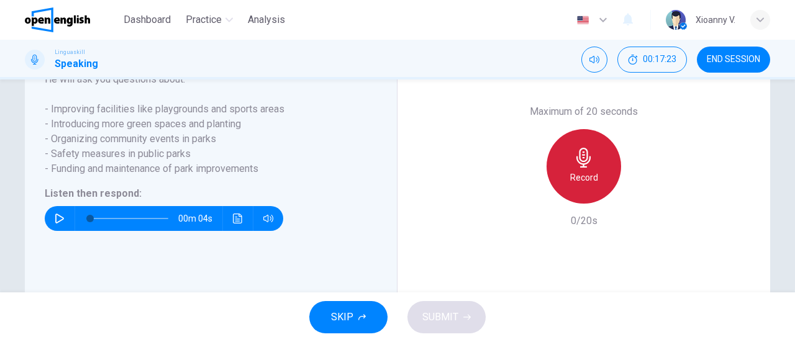
click at [582, 168] on icon "button" at bounding box center [584, 158] width 20 height 20
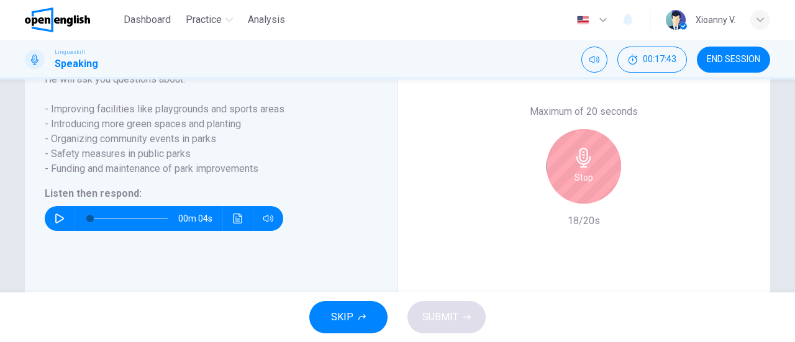
click at [574, 185] on h6 "Stop" at bounding box center [583, 177] width 19 height 15
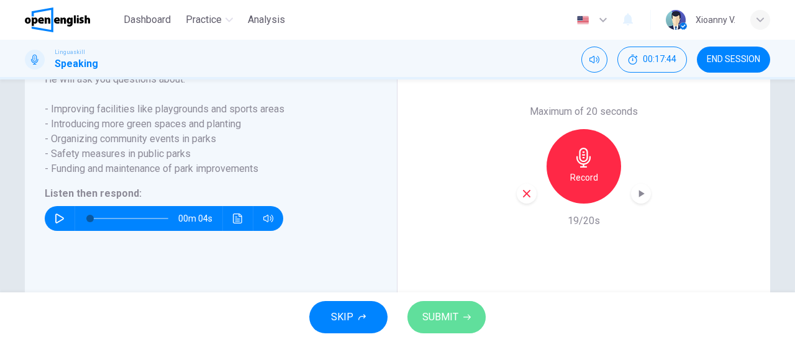
click at [446, 316] on span "SUBMIT" at bounding box center [440, 317] width 36 height 17
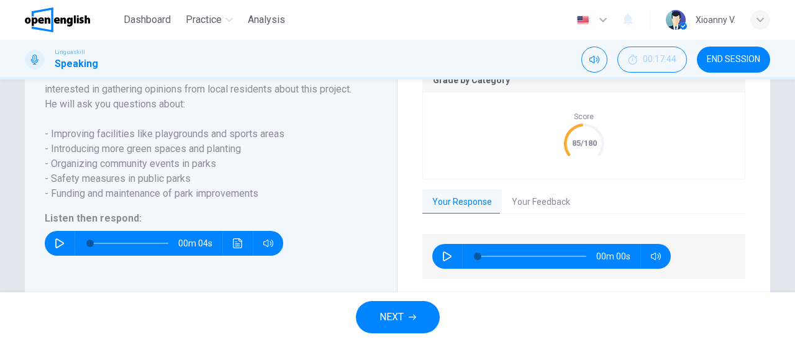
scroll to position [291, 0]
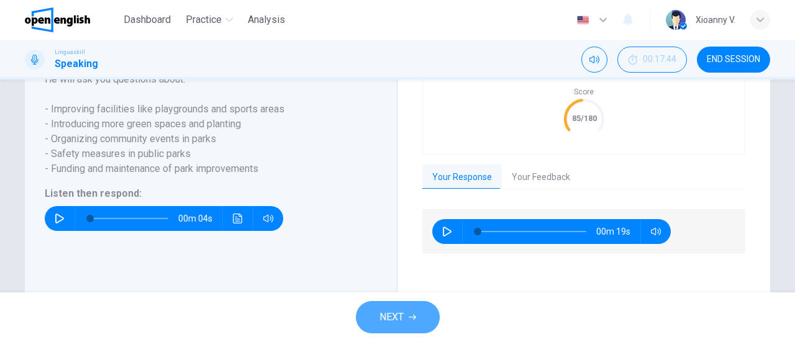
click at [394, 316] on span "NEXT" at bounding box center [391, 317] width 24 height 17
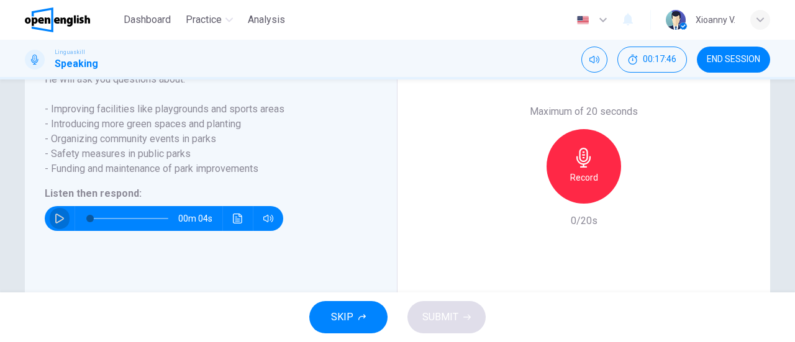
click at [59, 224] on icon "button" at bounding box center [60, 219] width 10 height 10
type input "*"
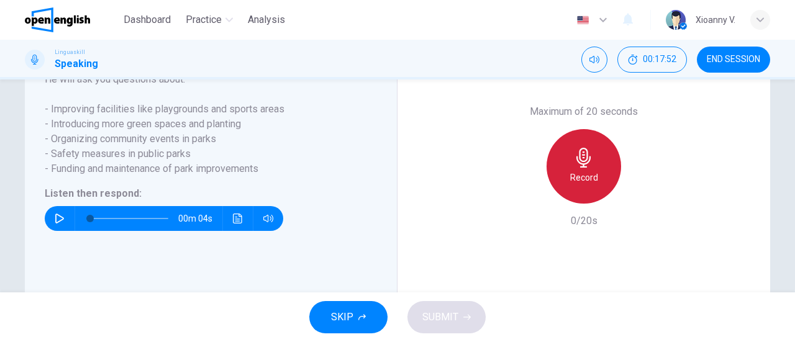
click at [586, 168] on icon "button" at bounding box center [584, 158] width 20 height 20
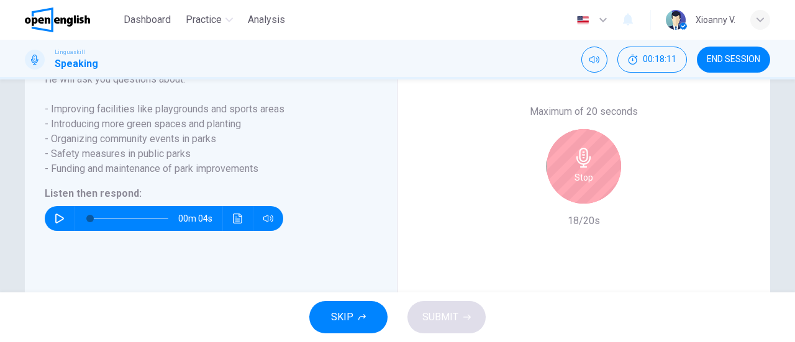
click at [586, 168] on icon "button" at bounding box center [584, 158] width 20 height 20
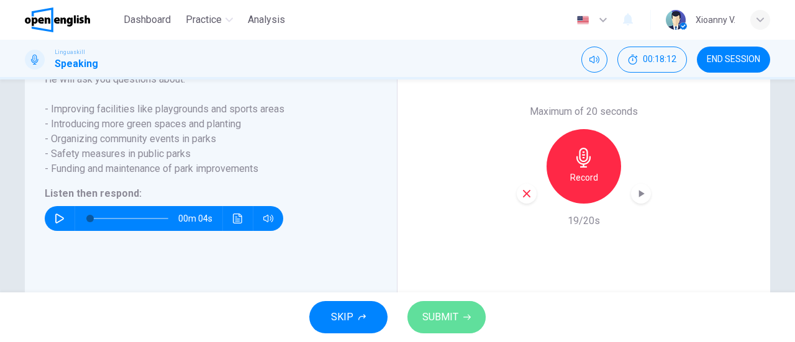
click at [452, 326] on span "SUBMIT" at bounding box center [440, 317] width 36 height 17
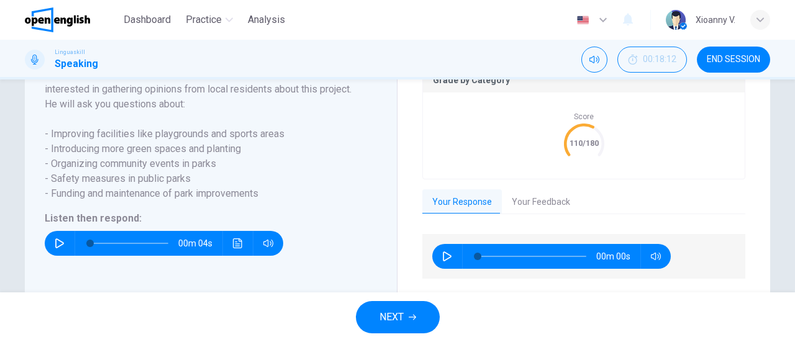
scroll to position [291, 0]
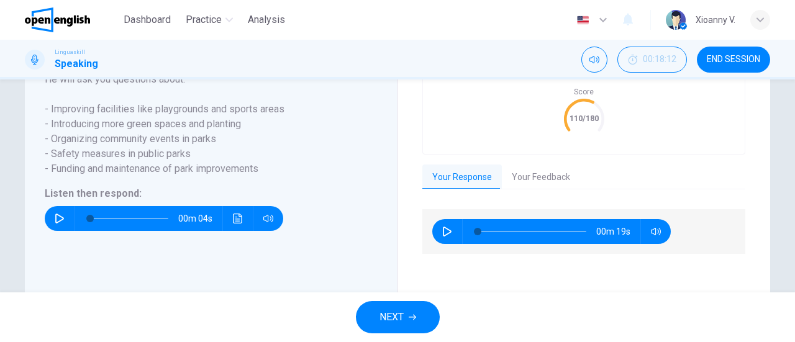
click at [396, 307] on button "NEXT" at bounding box center [398, 317] width 84 height 32
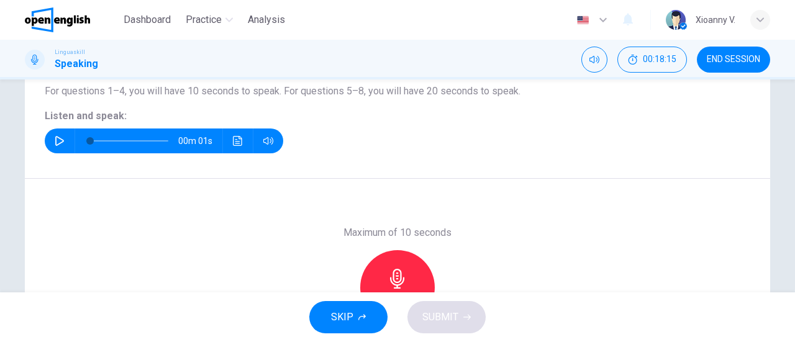
scroll to position [62, 0]
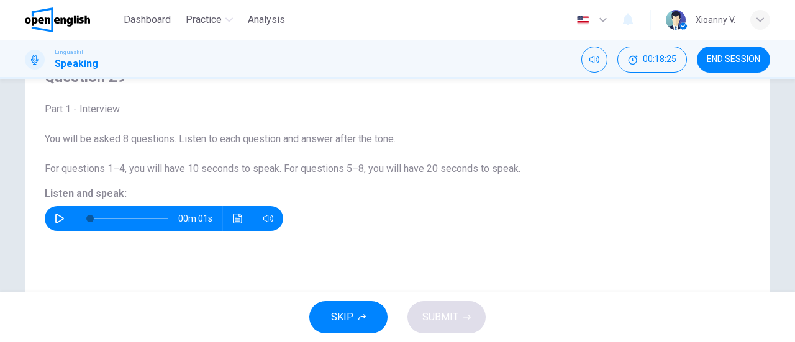
click at [55, 219] on icon "button" at bounding box center [60, 219] width 10 height 10
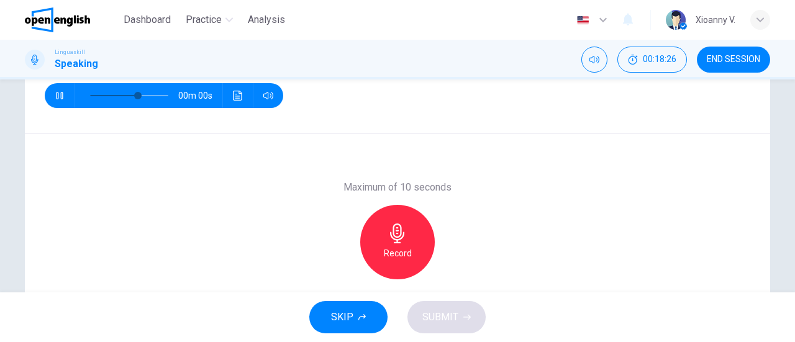
scroll to position [186, 0]
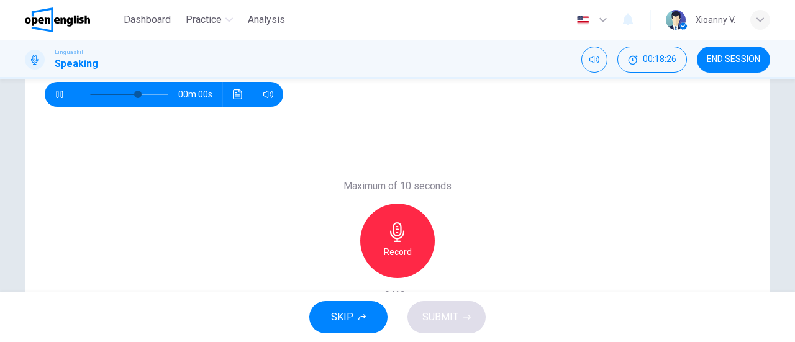
type input "*"
click at [396, 250] on h6 "Record" at bounding box center [398, 252] width 28 height 15
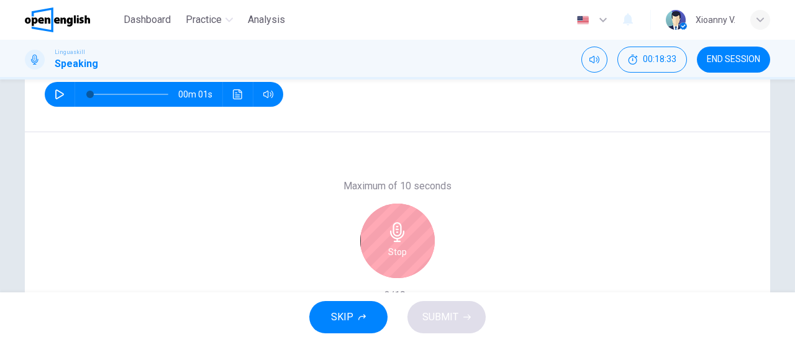
click at [400, 238] on icon "button" at bounding box center [397, 232] width 20 height 20
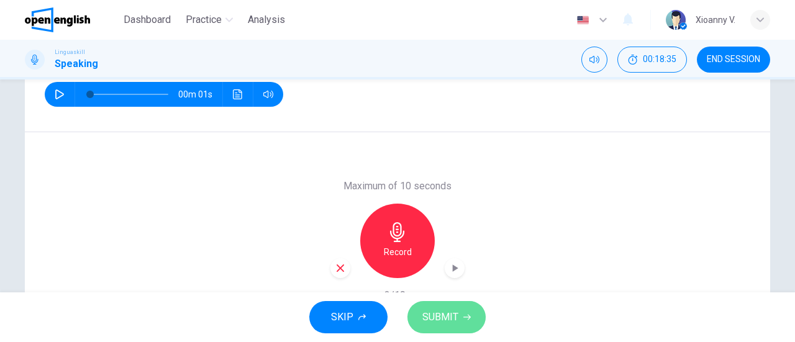
click at [441, 322] on span "SUBMIT" at bounding box center [440, 317] width 36 height 17
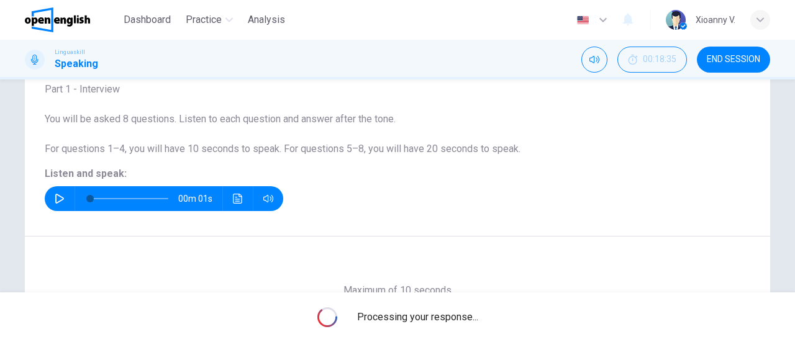
scroll to position [20, 0]
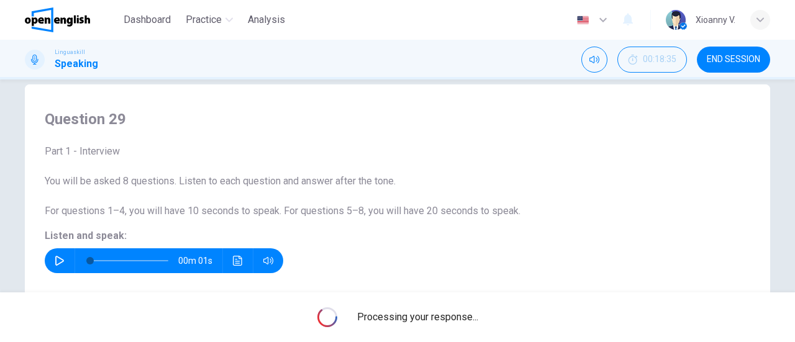
click at [721, 61] on span "END SESSION" at bounding box center [733, 60] width 53 height 10
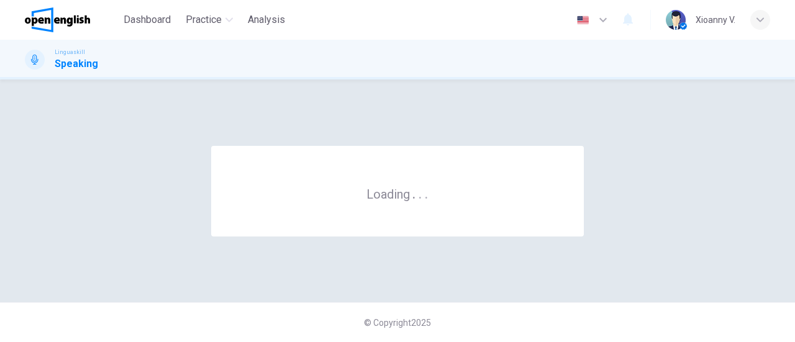
scroll to position [0, 0]
